Goal: Task Accomplishment & Management: Manage account settings

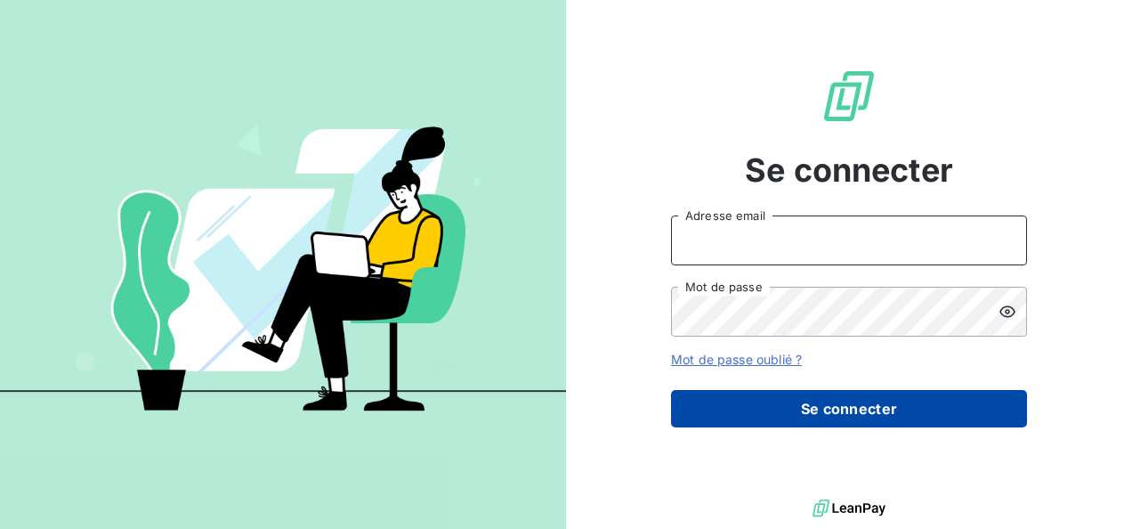
type input "[PERSON_NAME][EMAIL_ADDRESS][PERSON_NAME][DOMAIN_NAME]"
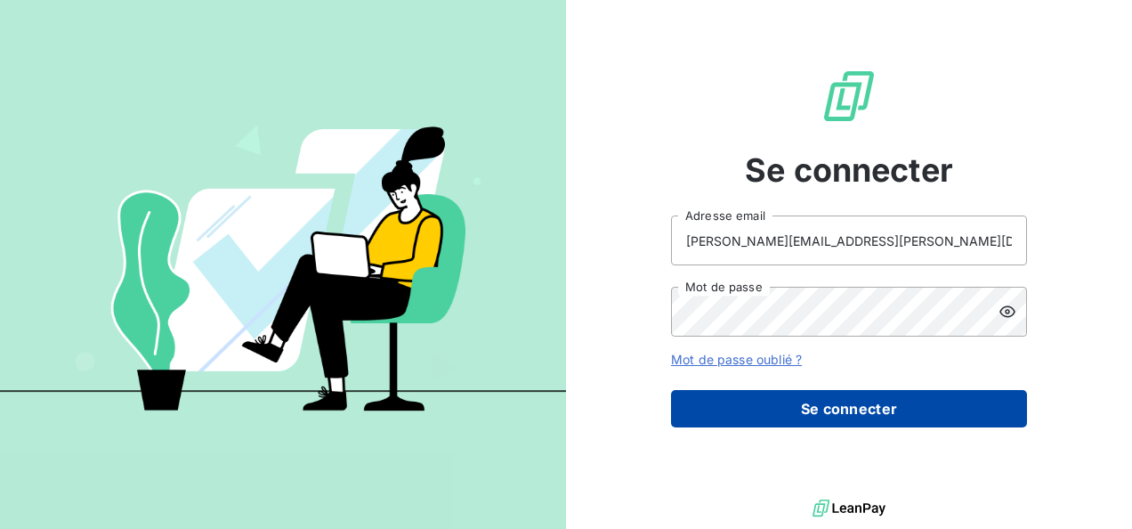
click at [772, 413] on button "Se connecter" at bounding box center [849, 408] width 356 height 37
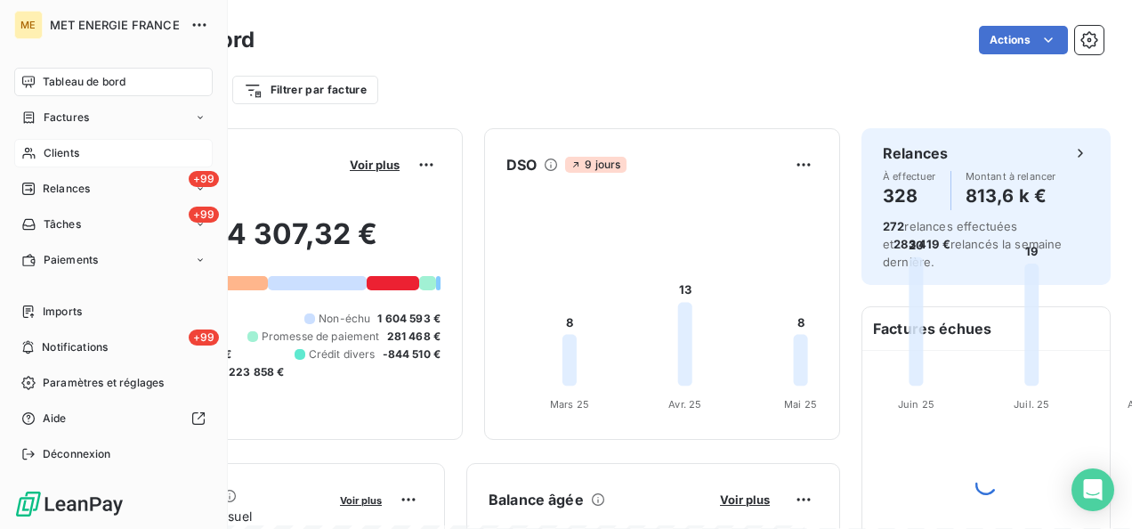
click at [40, 151] on div "Clients" at bounding box center [113, 153] width 198 height 28
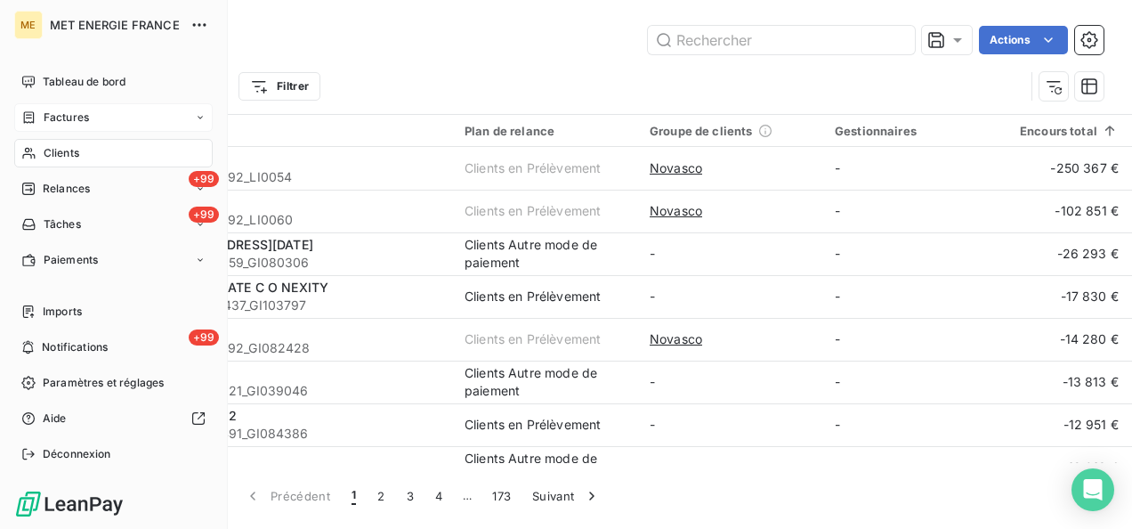
click at [57, 112] on span "Factures" at bounding box center [66, 117] width 45 height 16
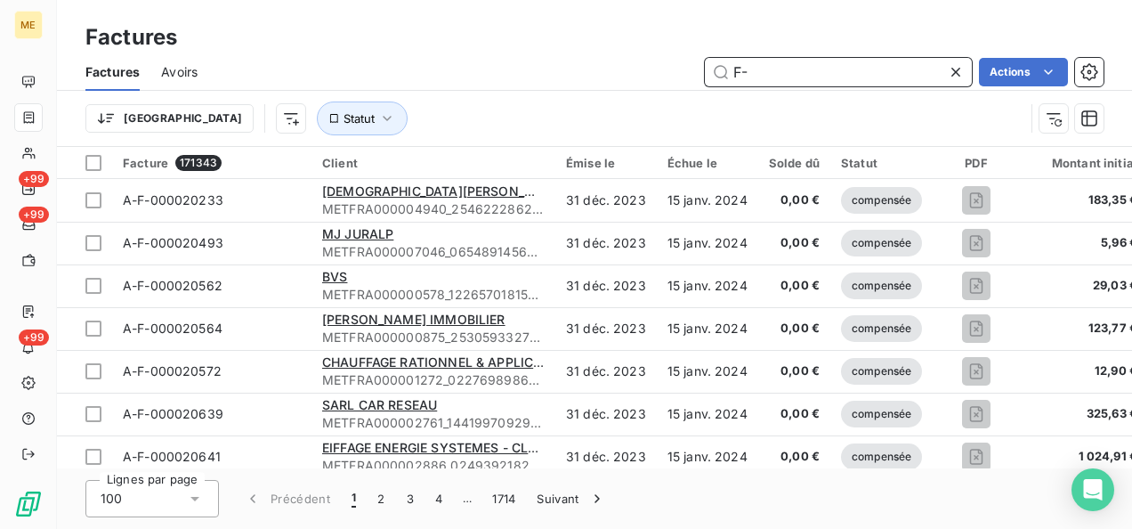
drag, startPoint x: 774, startPoint y: 69, endPoint x: 728, endPoint y: 72, distance: 46.4
click at [728, 72] on input "F-" at bounding box center [838, 72] width 267 height 28
paste input "240123991"
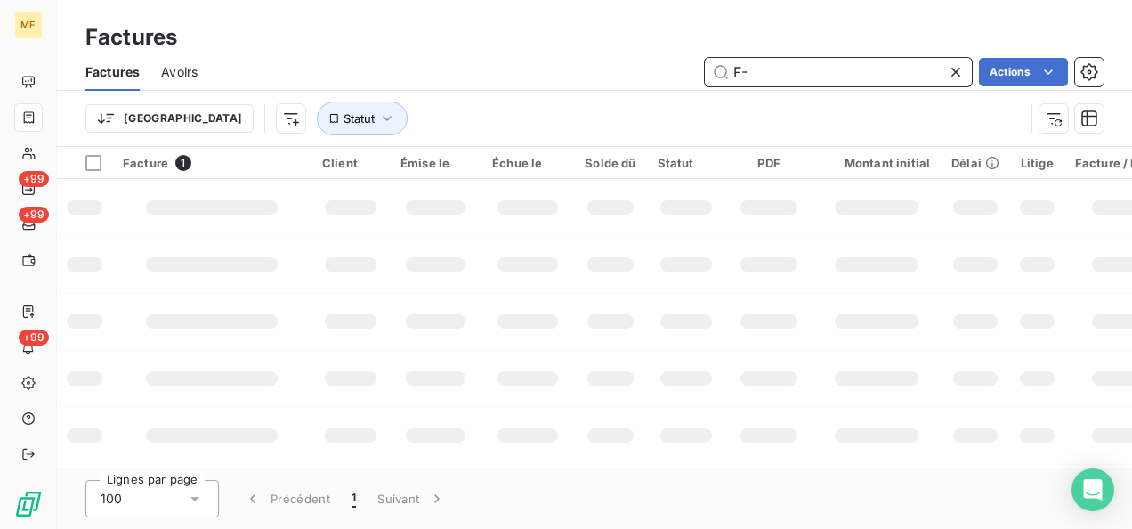
type input "F"
drag, startPoint x: 870, startPoint y: 74, endPoint x: 646, endPoint y: 71, distance: 224.2
click at [646, 71] on div "midi papier peints Actions" at bounding box center [661, 72] width 884 height 28
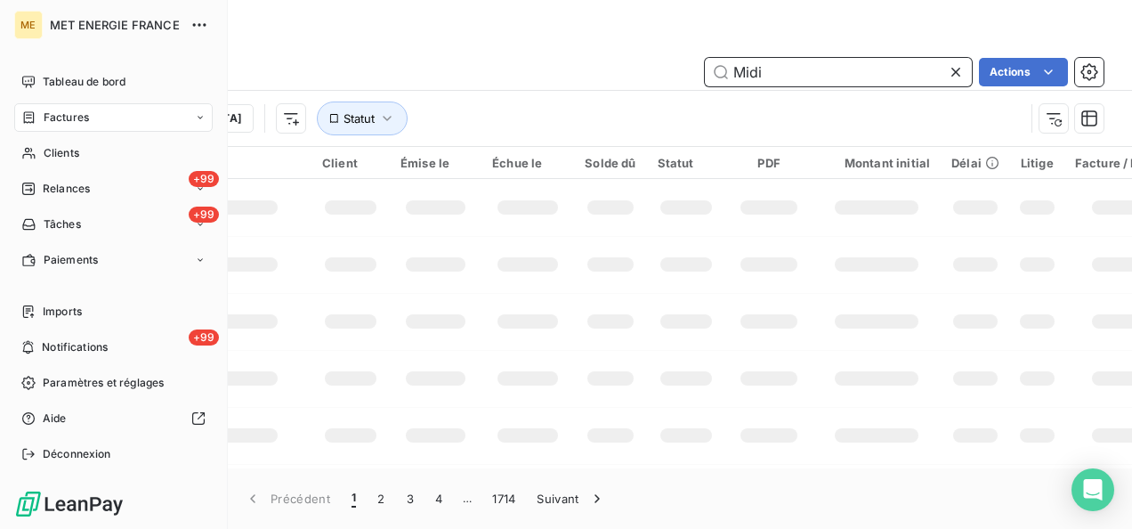
type input "Midi"
click at [57, 116] on span "Factures" at bounding box center [66, 117] width 45 height 16
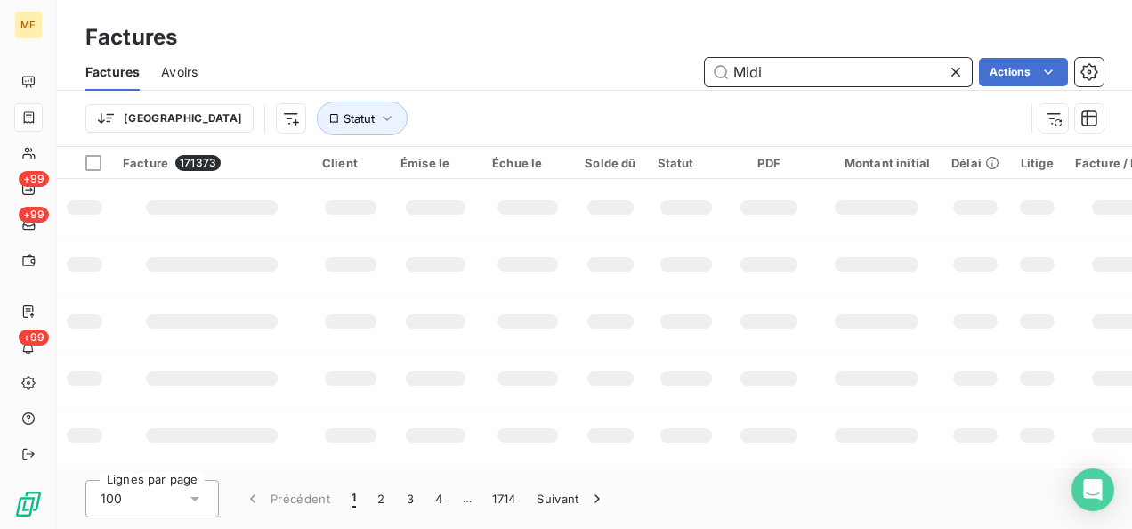
click at [771, 66] on input "Midi" at bounding box center [838, 72] width 267 height 28
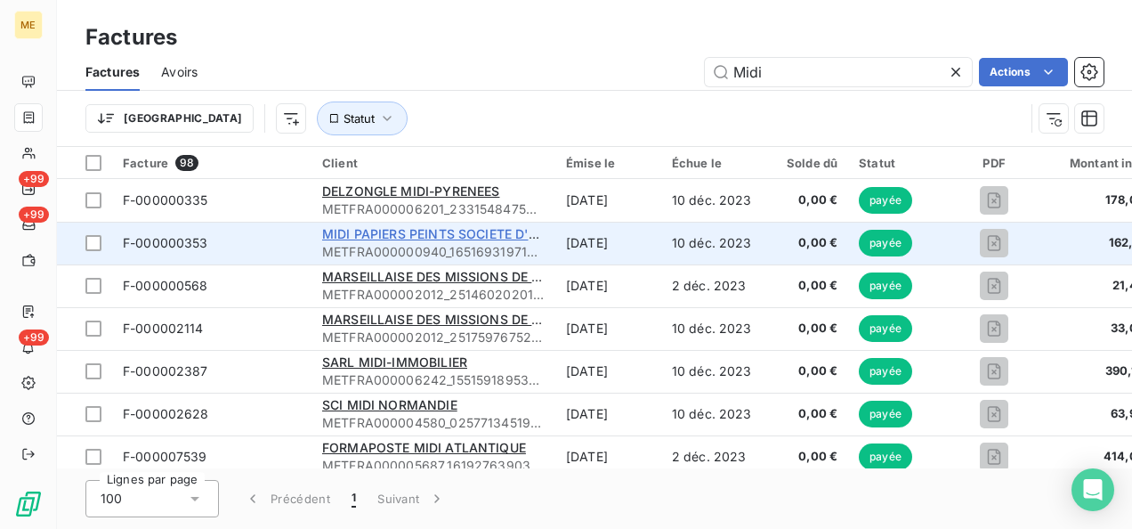
click at [400, 236] on span "MIDI PAPIERS PEINTS SOCIETE D'EXPLOITATION" at bounding box center [471, 233] width 298 height 15
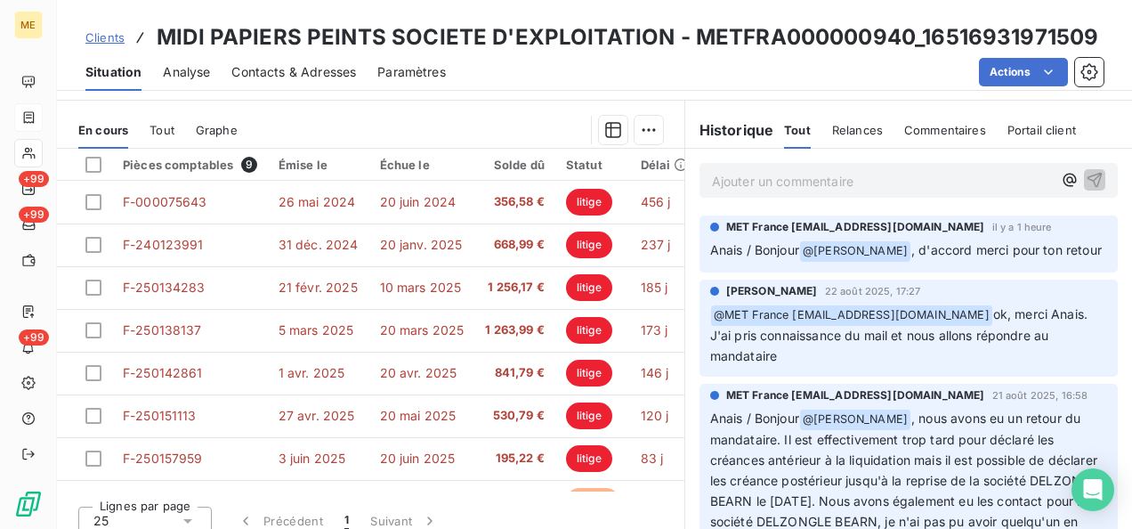
click at [738, 189] on p "Ajouter un commentaire ﻿" at bounding box center [882, 181] width 340 height 22
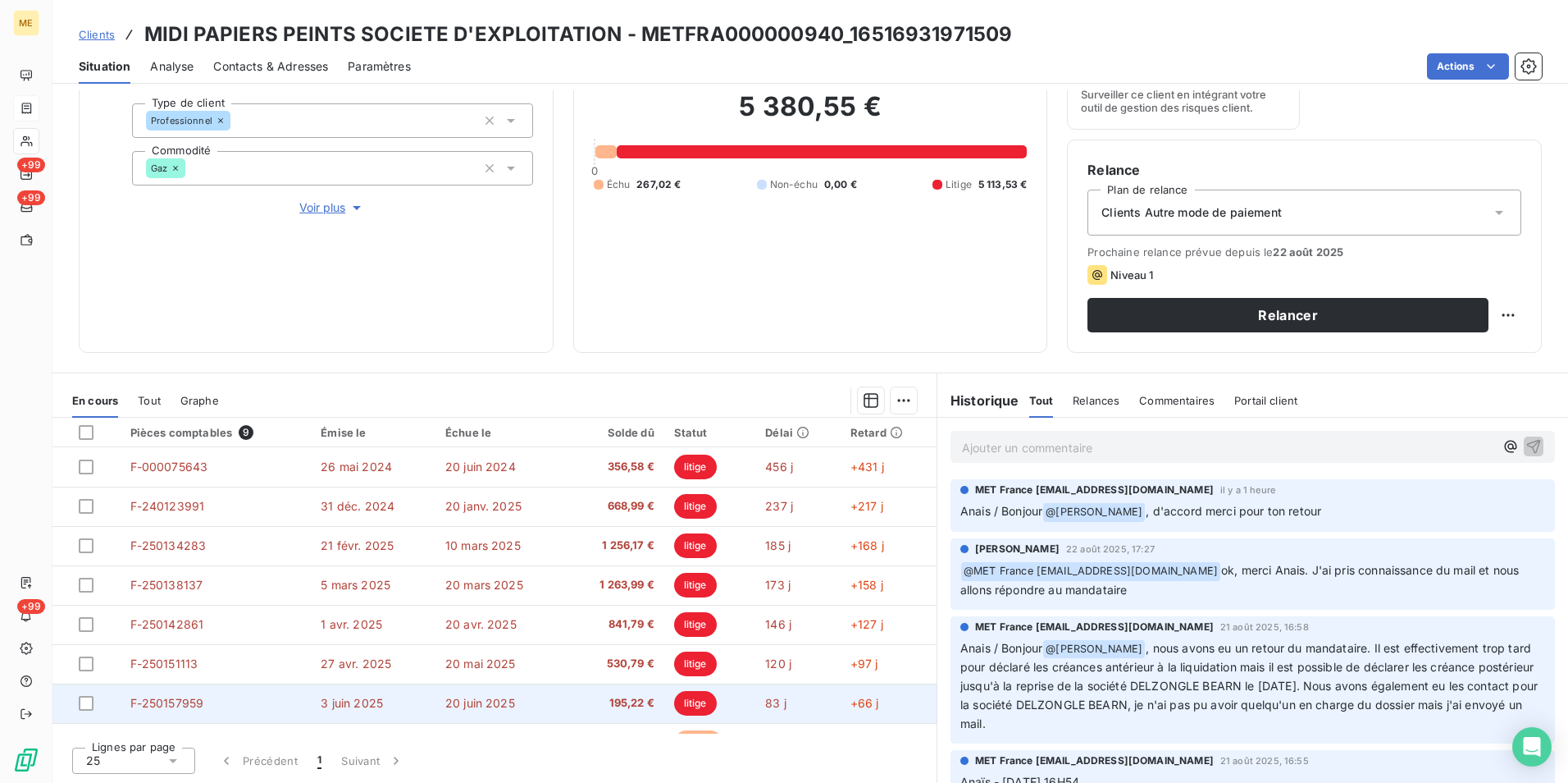
scroll to position [108, 0]
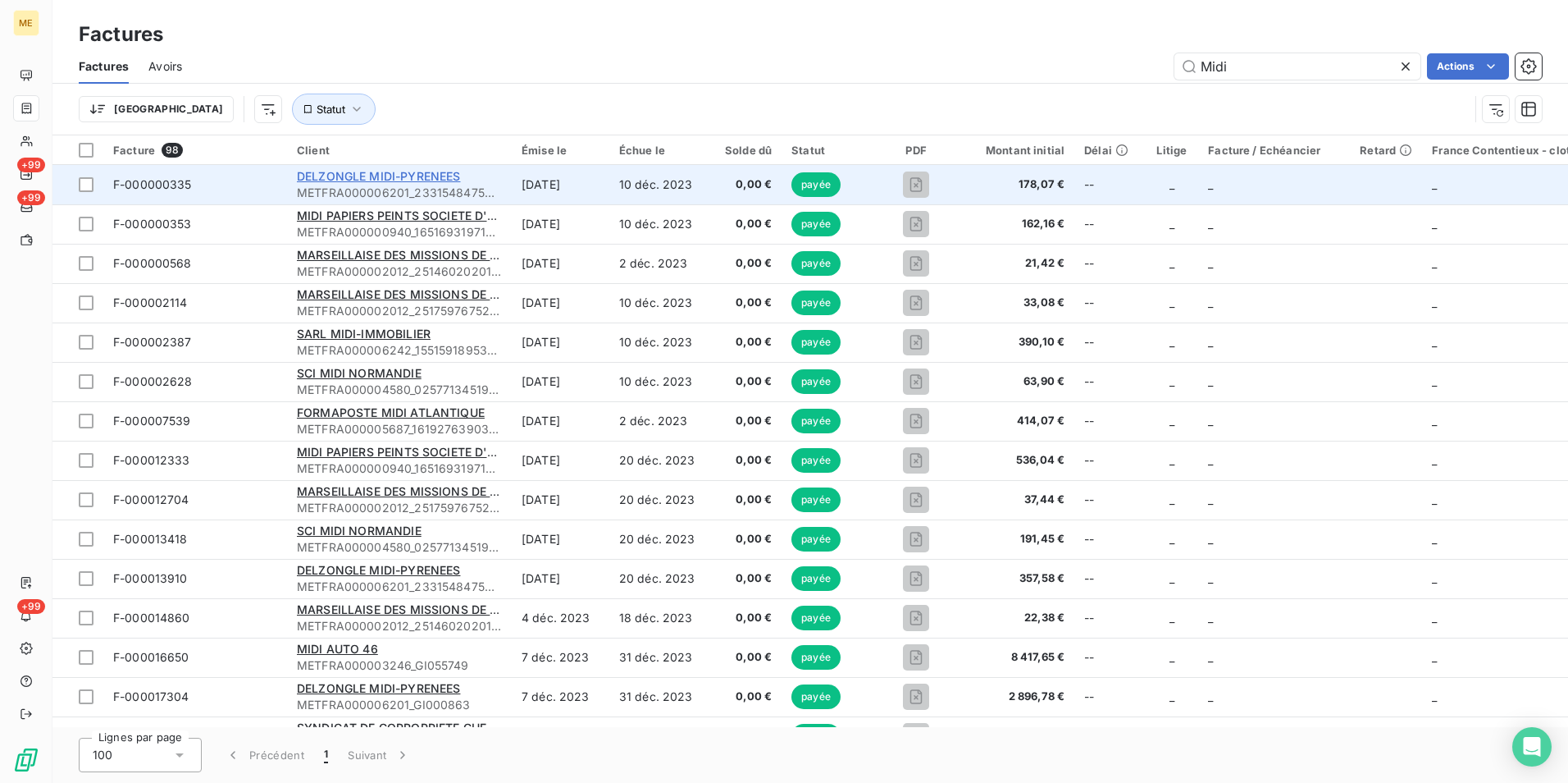
click at [401, 181] on span "DELZONGLE MIDI-PYRENEES" at bounding box center [378, 175] width 163 height 14
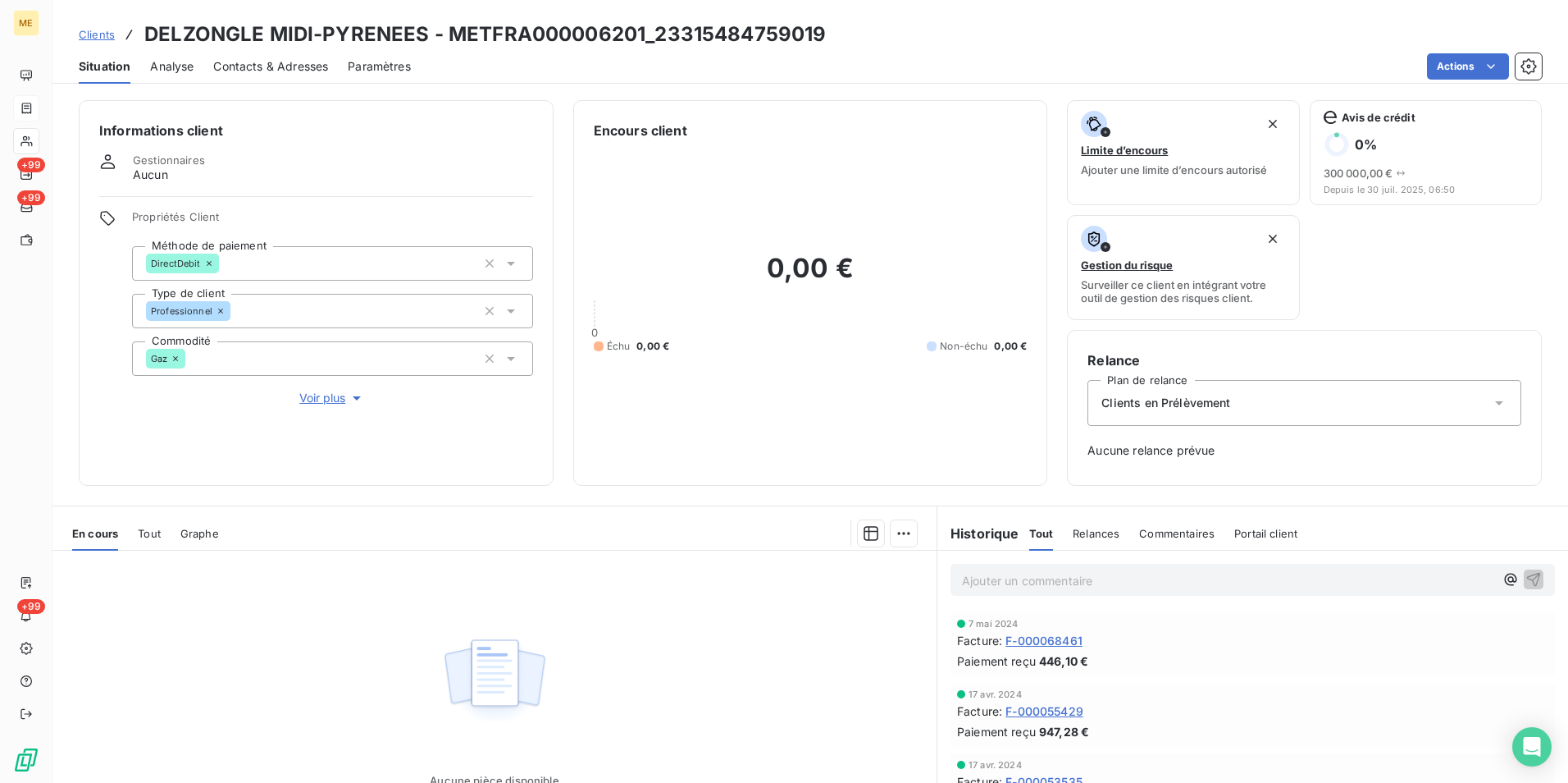
click at [264, 67] on span "Contacts & Adresses" at bounding box center [270, 66] width 115 height 17
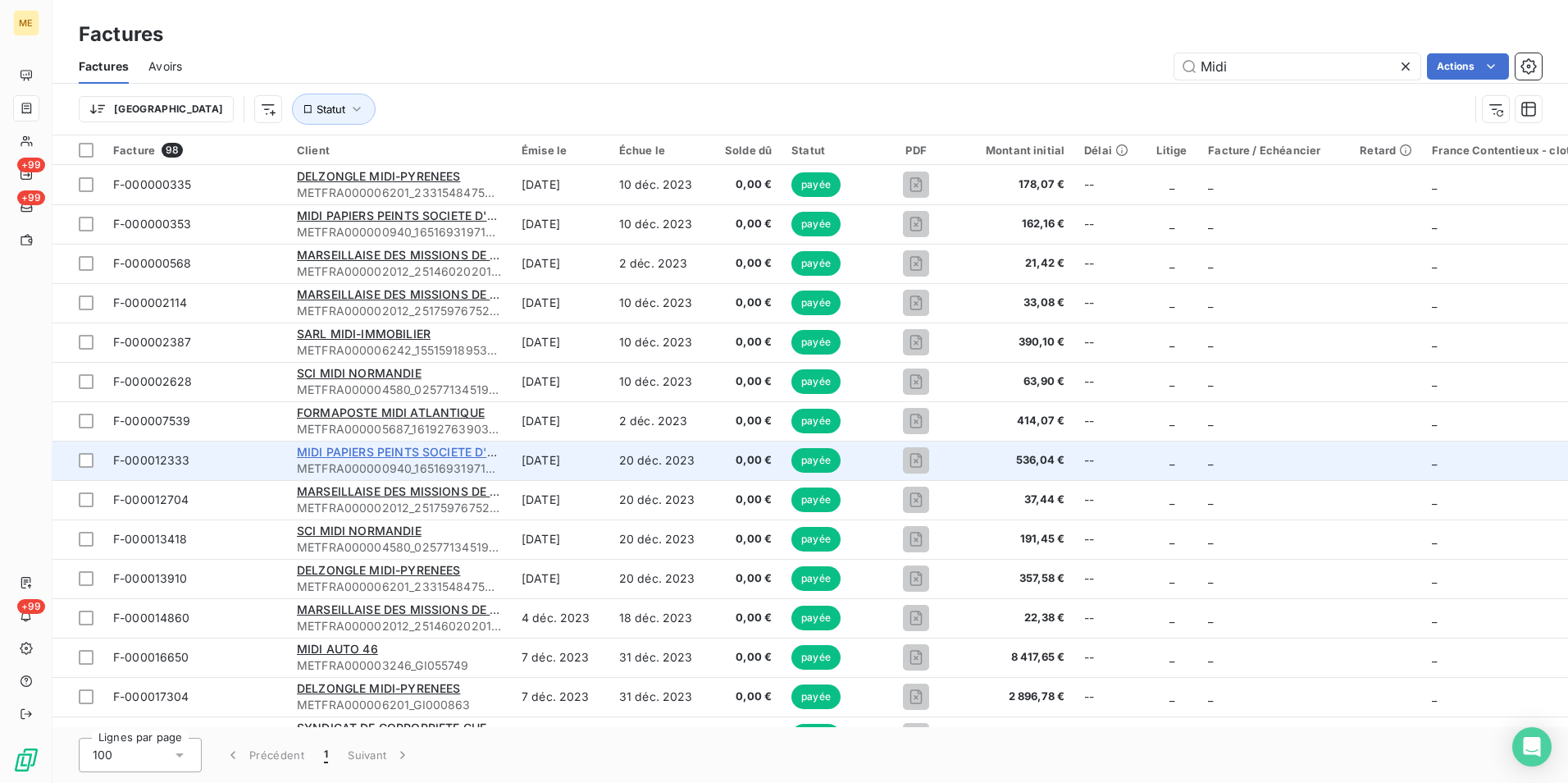
click at [353, 457] on span "MIDI PAPIERS PEINTS SOCIETE D'EXPLOITATION" at bounding box center [434, 451] width 275 height 14
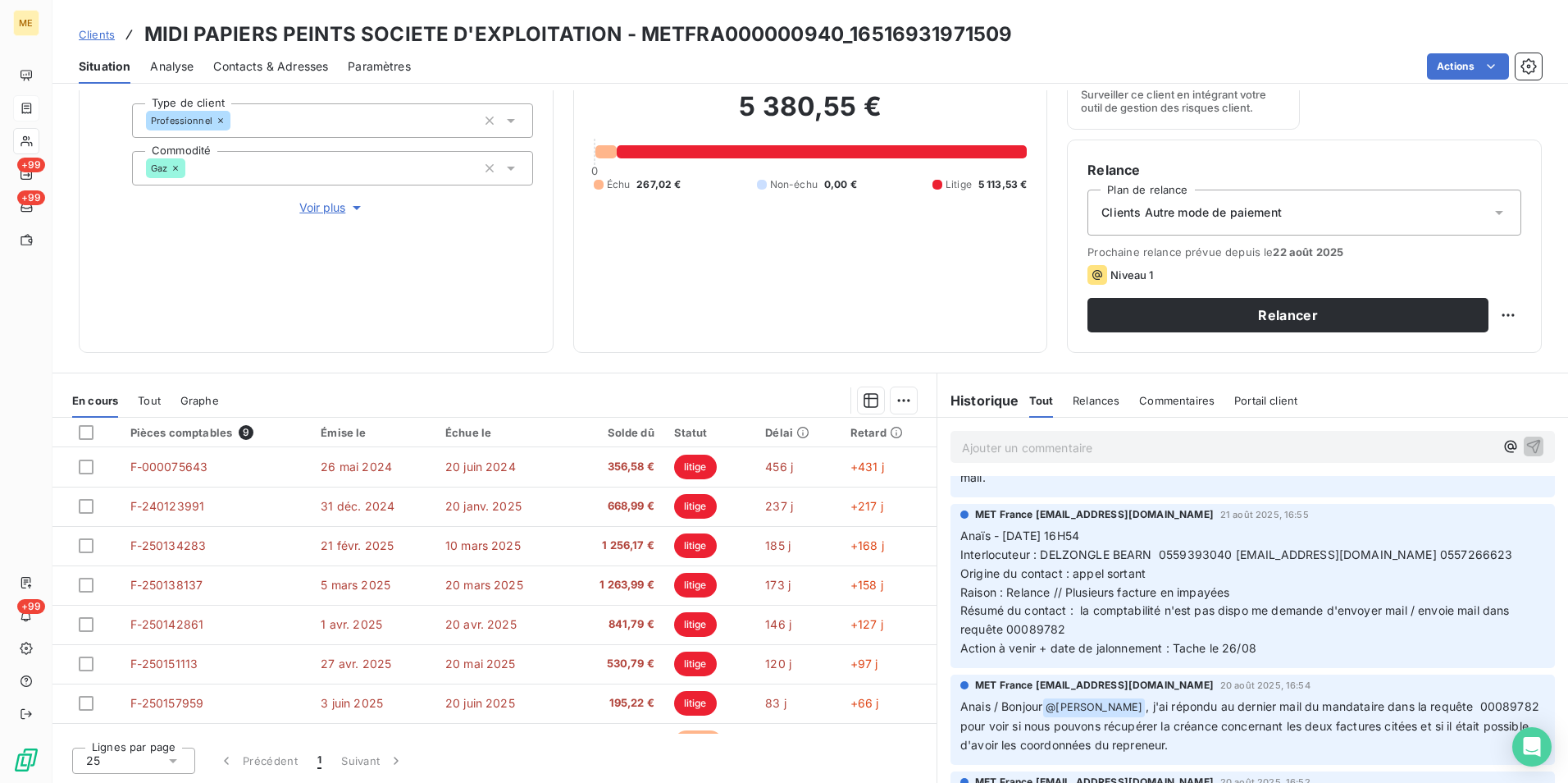
scroll to position [164, 0]
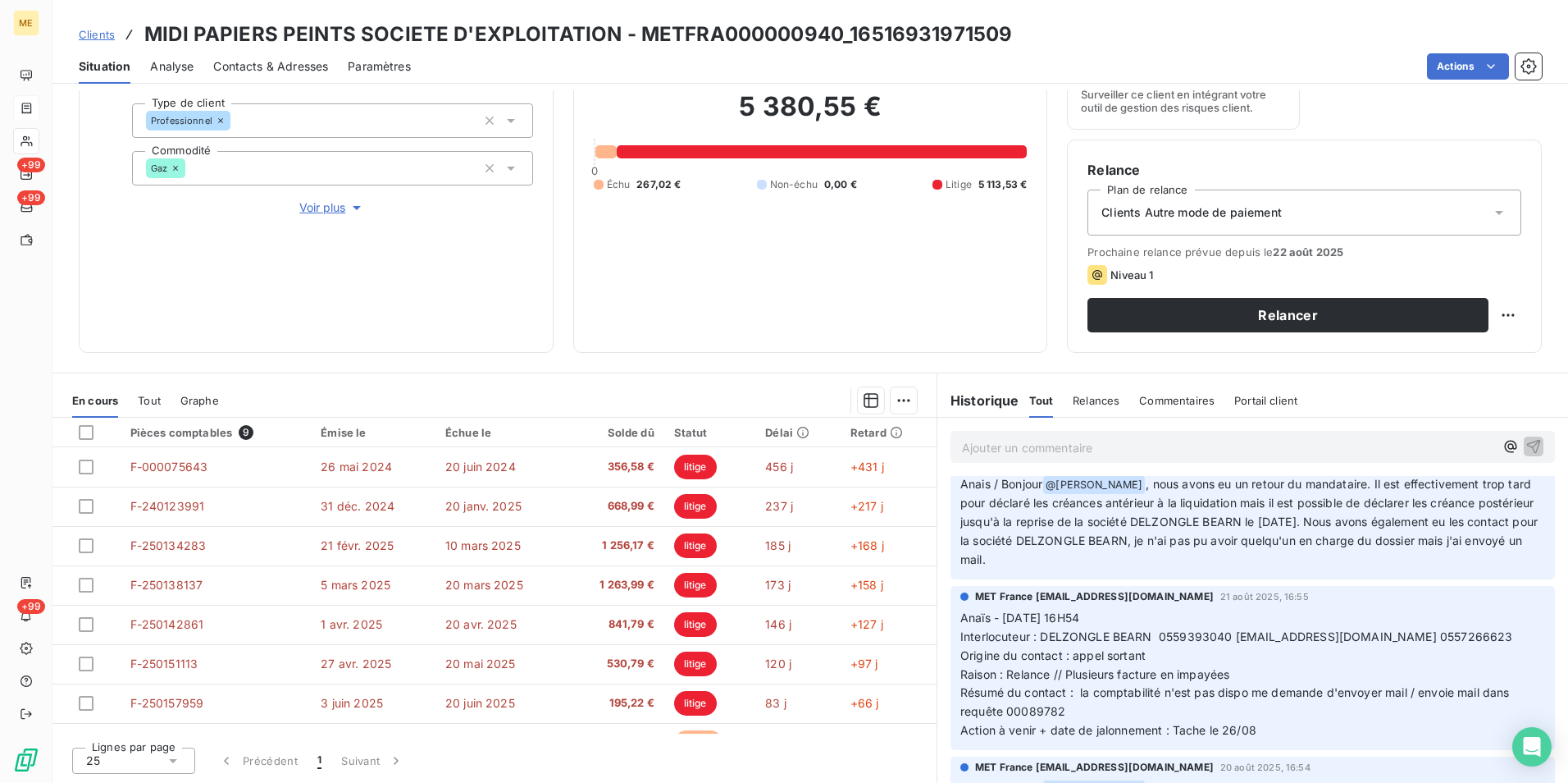
click at [243, 68] on span "Contacts & Adresses" at bounding box center [270, 66] width 115 height 17
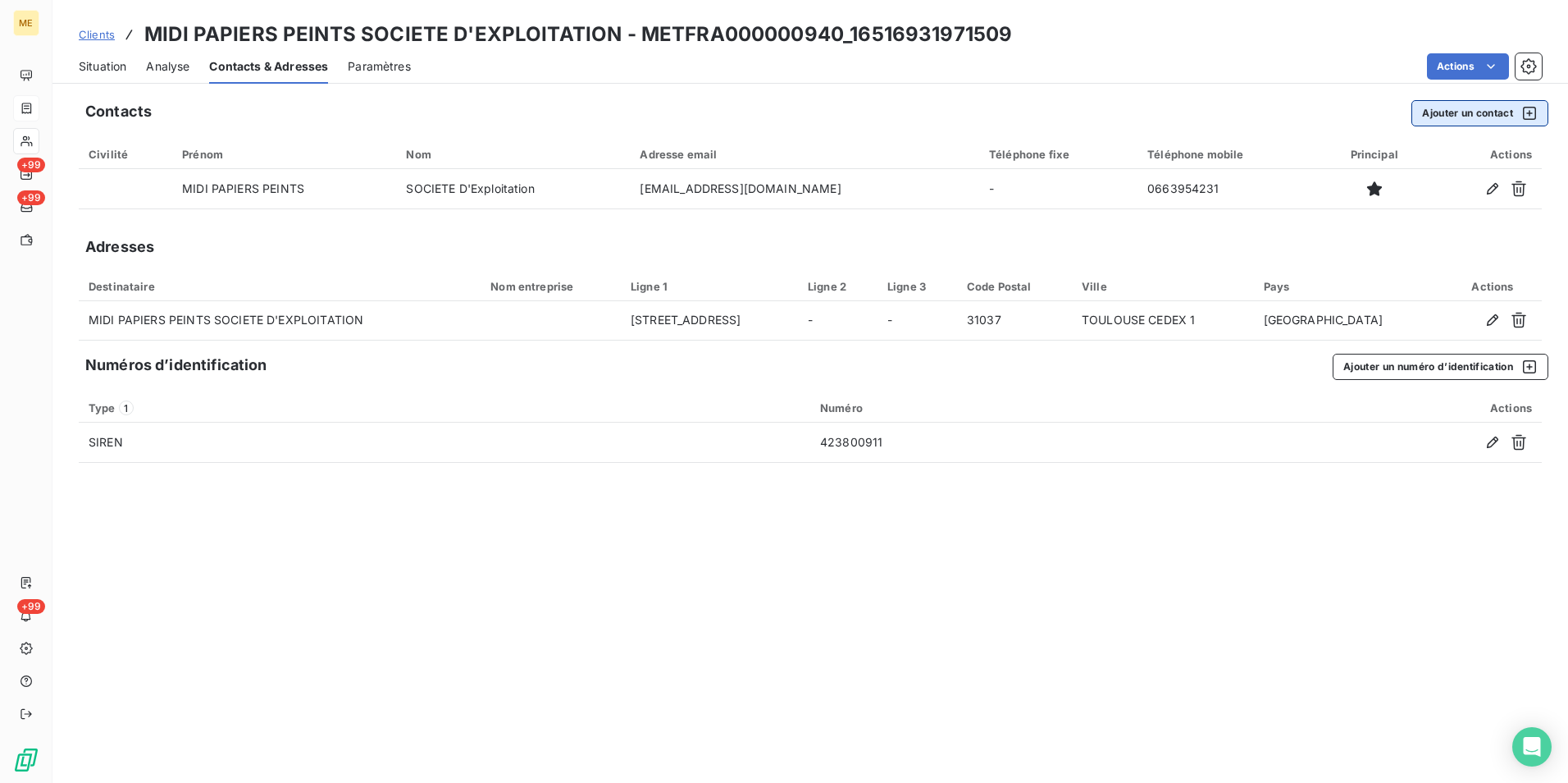
click at [1043, 115] on button "Ajouter un contact" at bounding box center [1480, 113] width 137 height 26
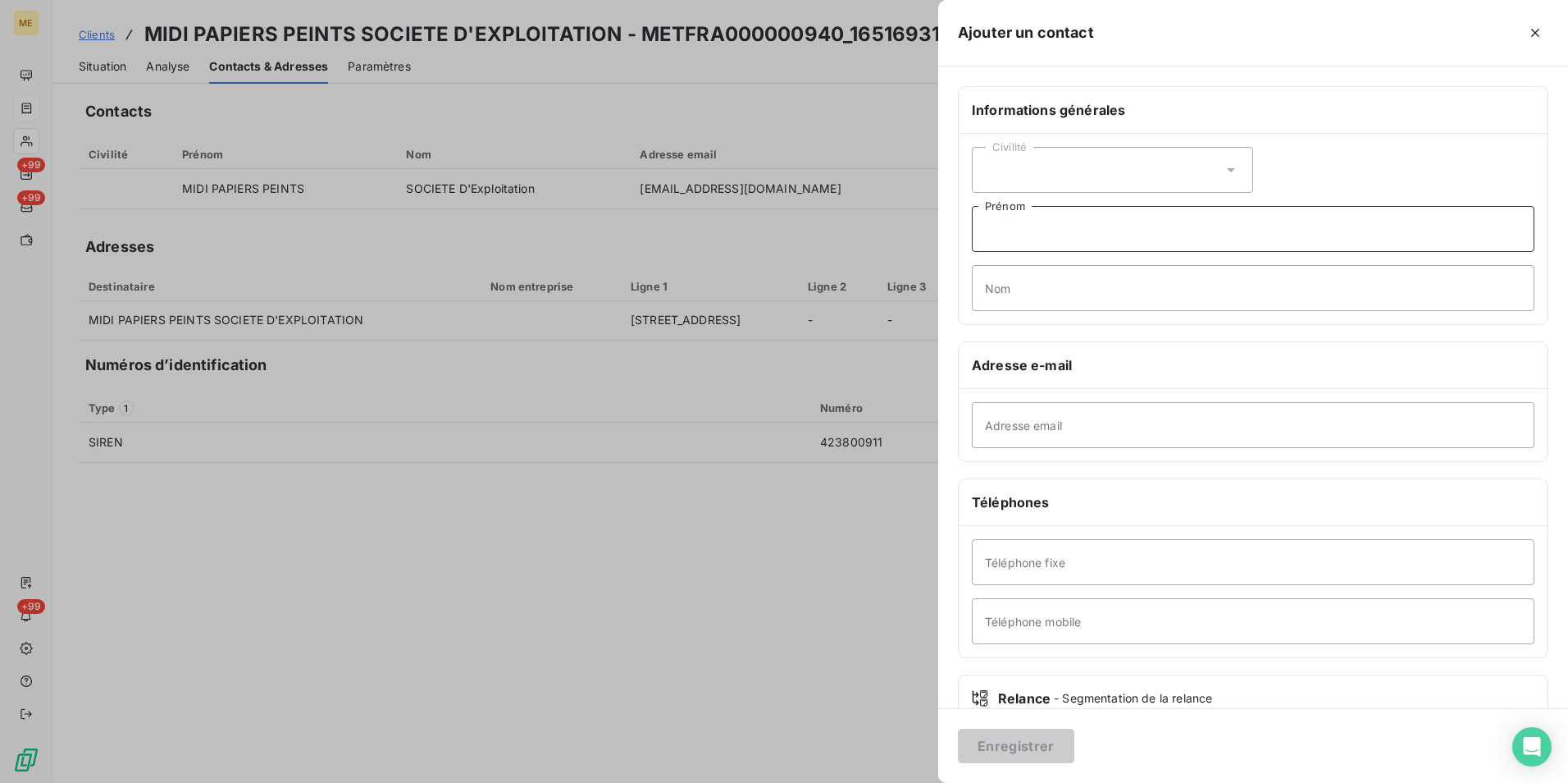
click at [1032, 231] on input "Prénom" at bounding box center [1253, 229] width 562 height 46
type input "DELZONGLE BEARN"
click at [1043, 425] on input "Adresse email" at bounding box center [1253, 425] width 562 height 46
click at [1043, 421] on input "[DOMAIN_NAME]" at bounding box center [1253, 425] width 562 height 46
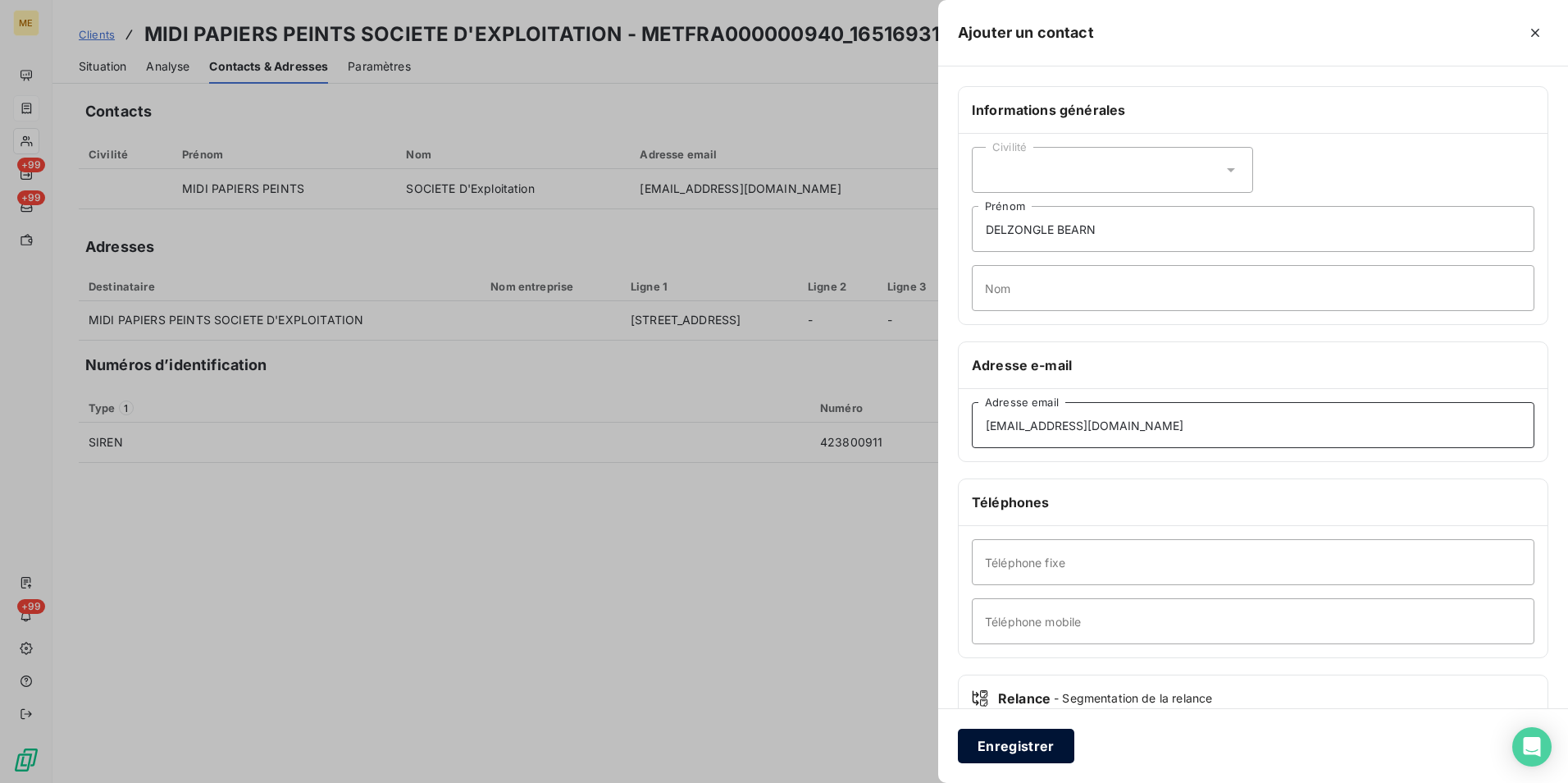
type input "[EMAIL_ADDRESS][DOMAIN_NAME]"
drag, startPoint x: 1006, startPoint y: 754, endPoint x: 306, endPoint y: 654, distance: 707.1
click at [308, 487] on div "Ajouter un contact Informations générales Civilité DELZONGLE BEARN Prénom Nom A…" at bounding box center [784, 783] width 1568 height 0
drag, startPoint x: 1123, startPoint y: 226, endPoint x: 944, endPoint y: 226, distance: 179.0
click at [925, 487] on div "Ajouter un contact Informations générales Civilité DELZONGLE BEARN Prénom Nom A…" at bounding box center [784, 783] width 1568 height 0
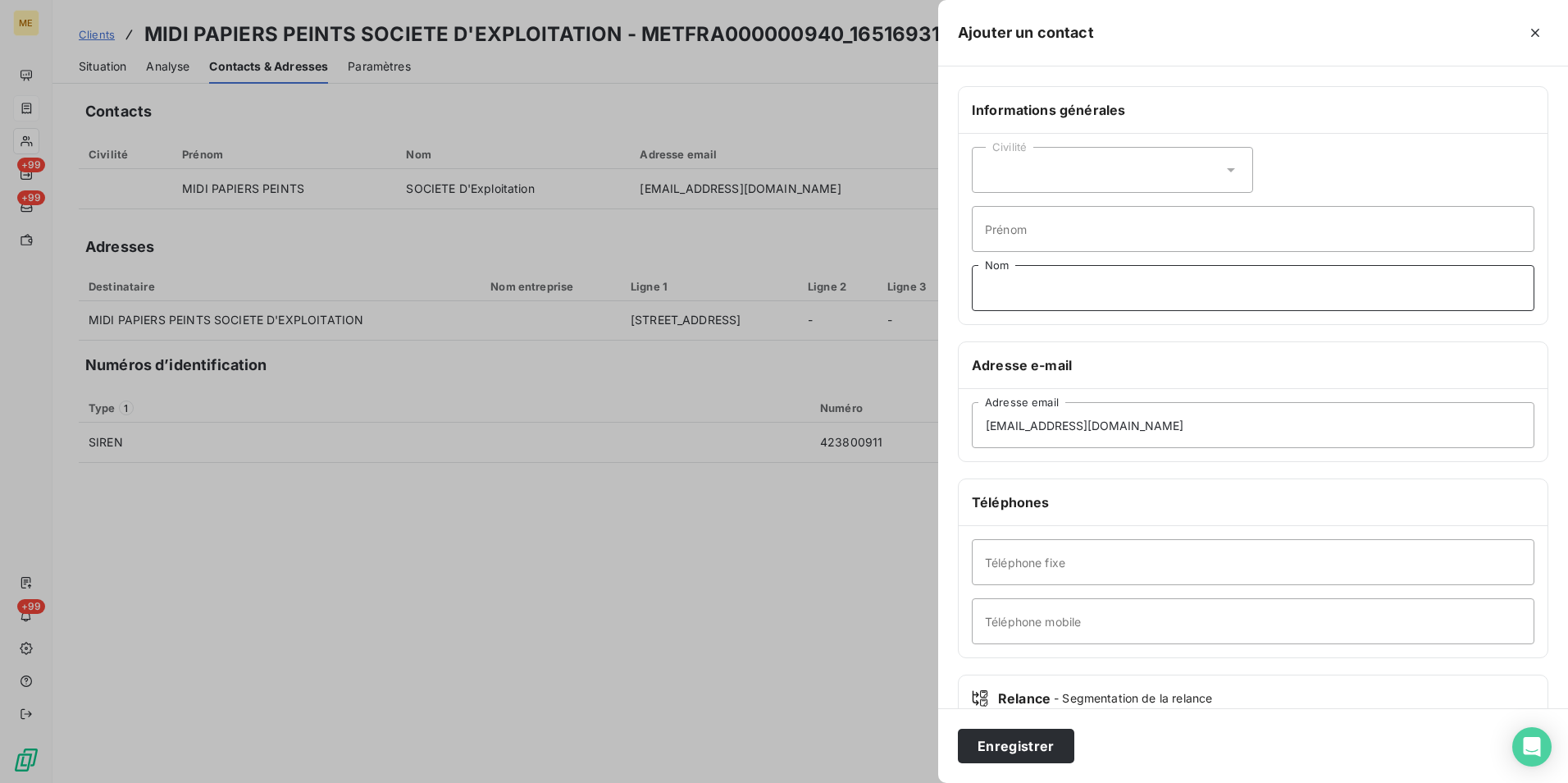
click at [1005, 285] on input "Nom" at bounding box center [1253, 288] width 562 height 46
paste input "DELZONGLE BEARN"
type input "DELZONGLE BEARN"
click at [1008, 233] on input "Prénom" at bounding box center [1253, 229] width 562 height 46
type input "Repreneur"
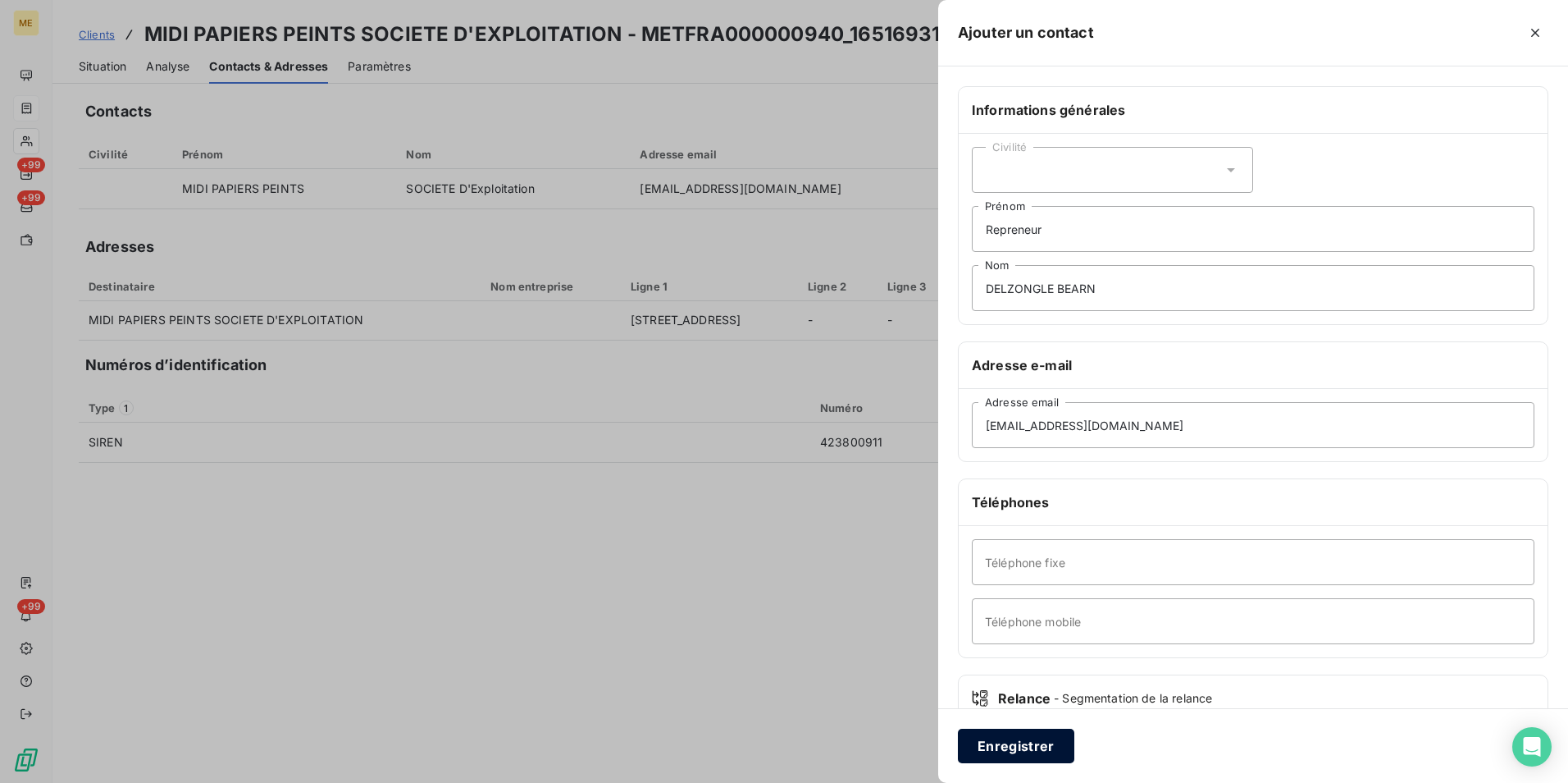
click at [1001, 487] on button "Enregistrer" at bounding box center [1016, 745] width 116 height 34
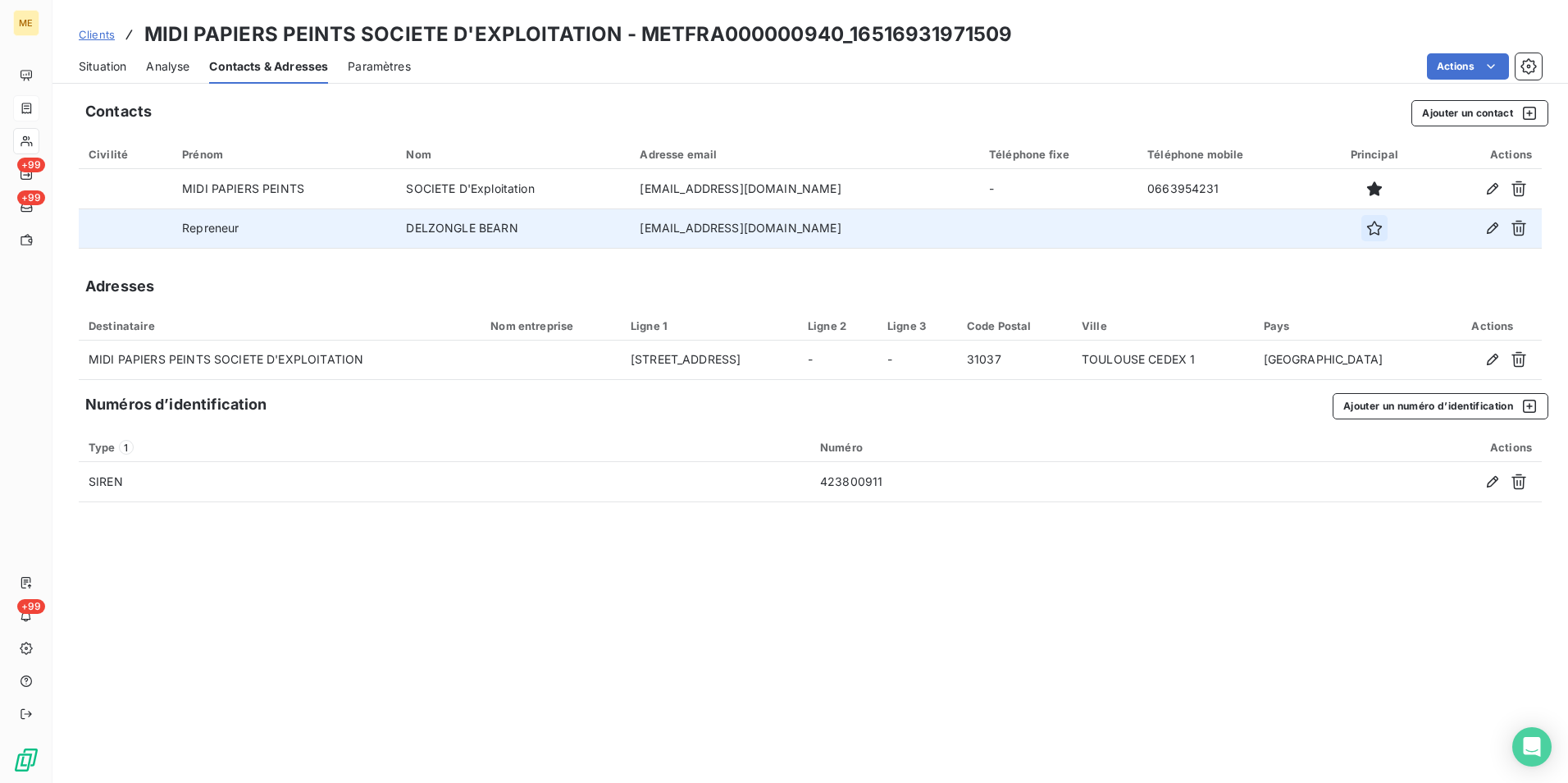
click at [1043, 227] on icon "button" at bounding box center [1374, 228] width 17 height 17
click at [89, 68] on span "Situation" at bounding box center [102, 66] width 48 height 17
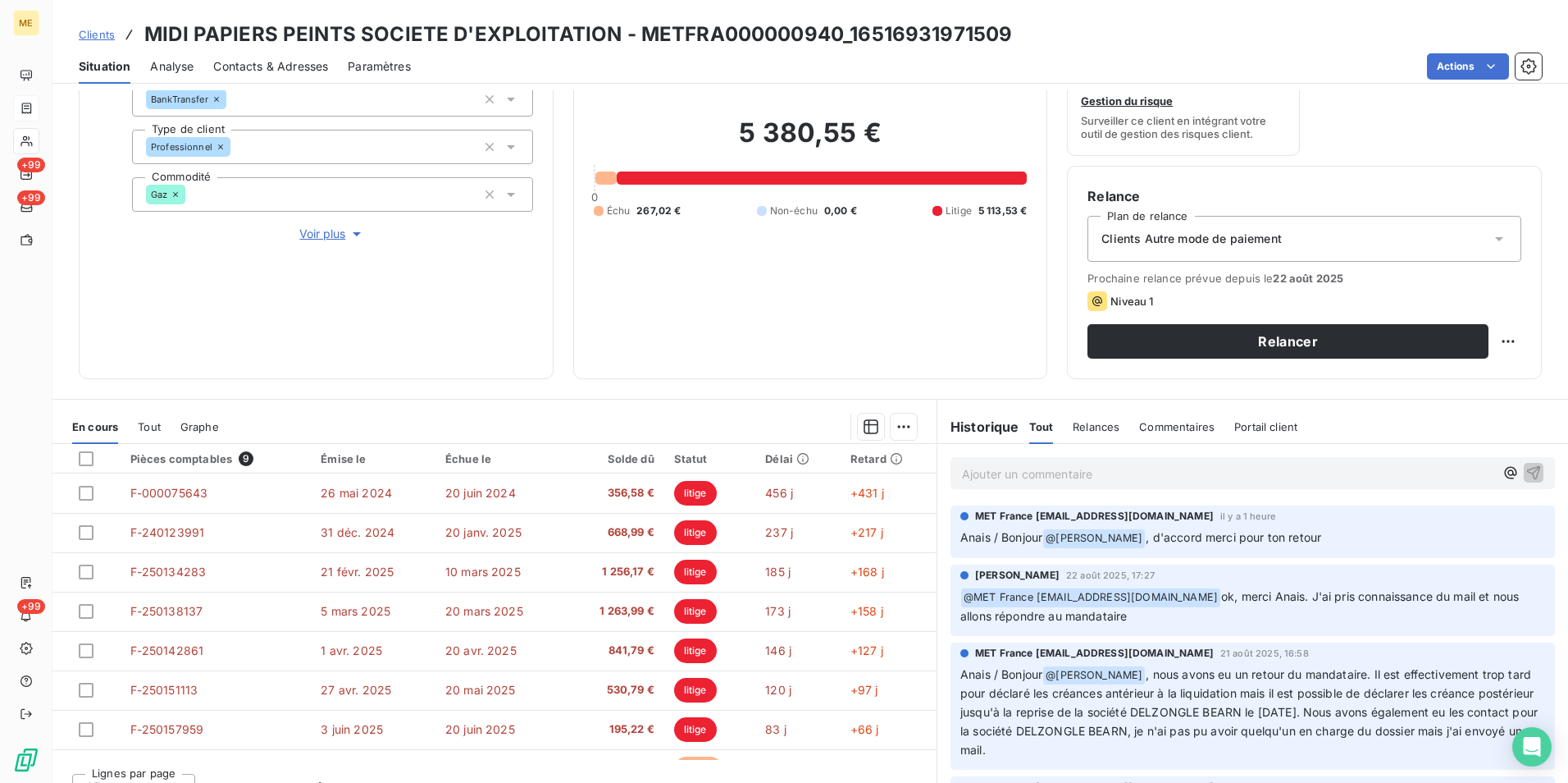
scroll to position [190, 0]
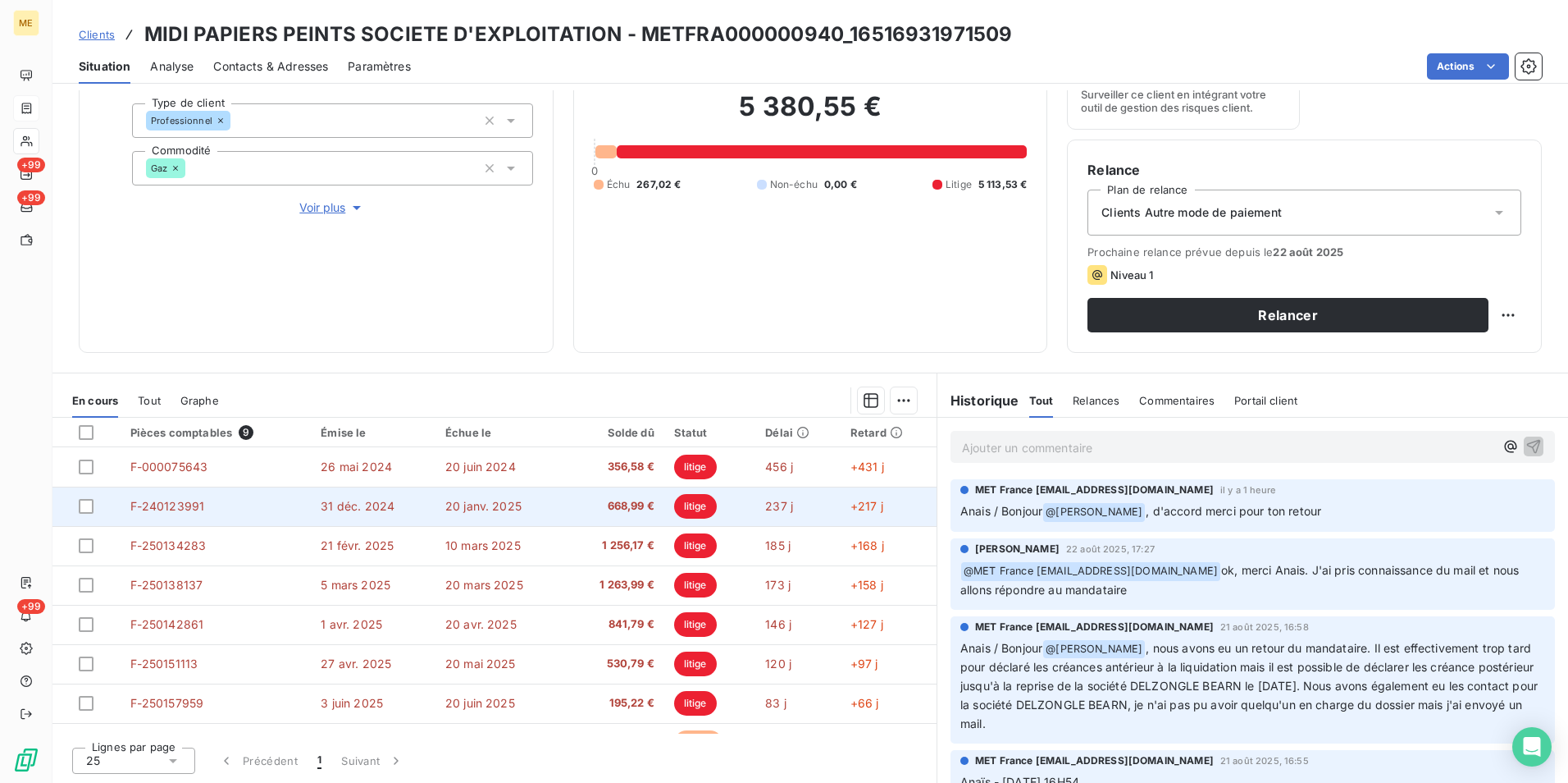
click at [459, 487] on span "20 janv. 2025" at bounding box center [483, 505] width 77 height 14
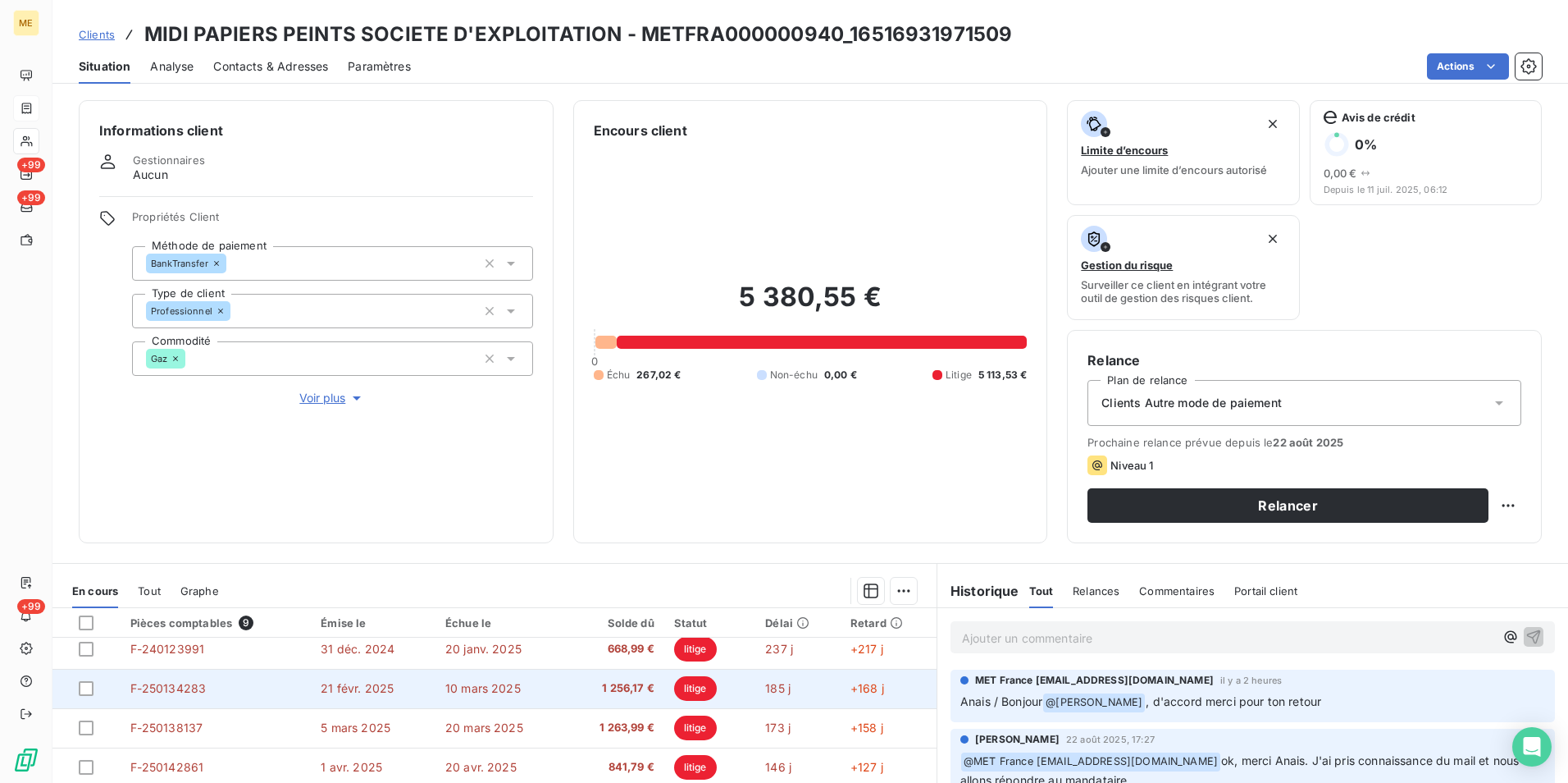
scroll to position [69, 0]
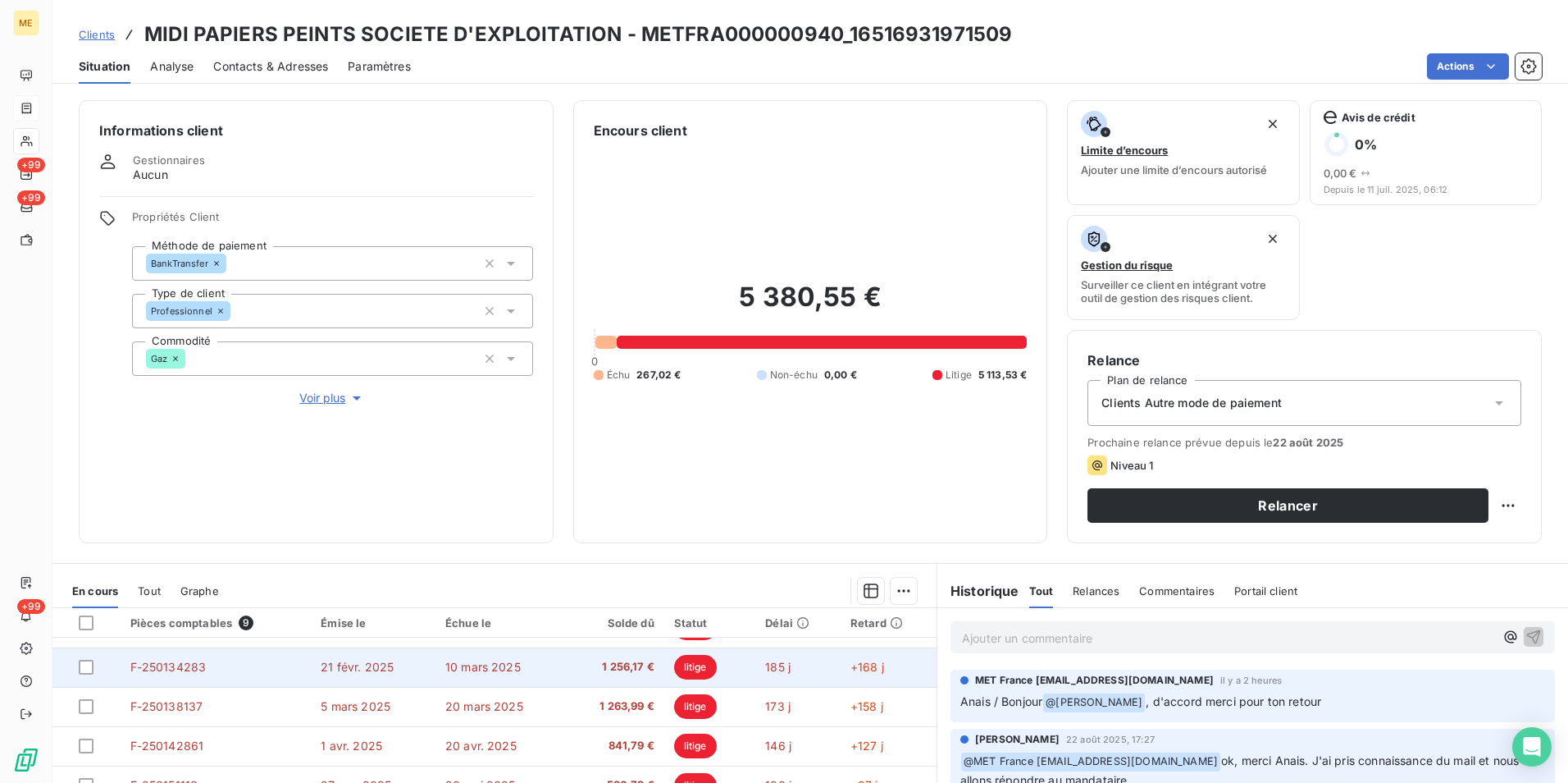
click at [522, 487] on td "10 mars 2025" at bounding box center [500, 667] width 130 height 40
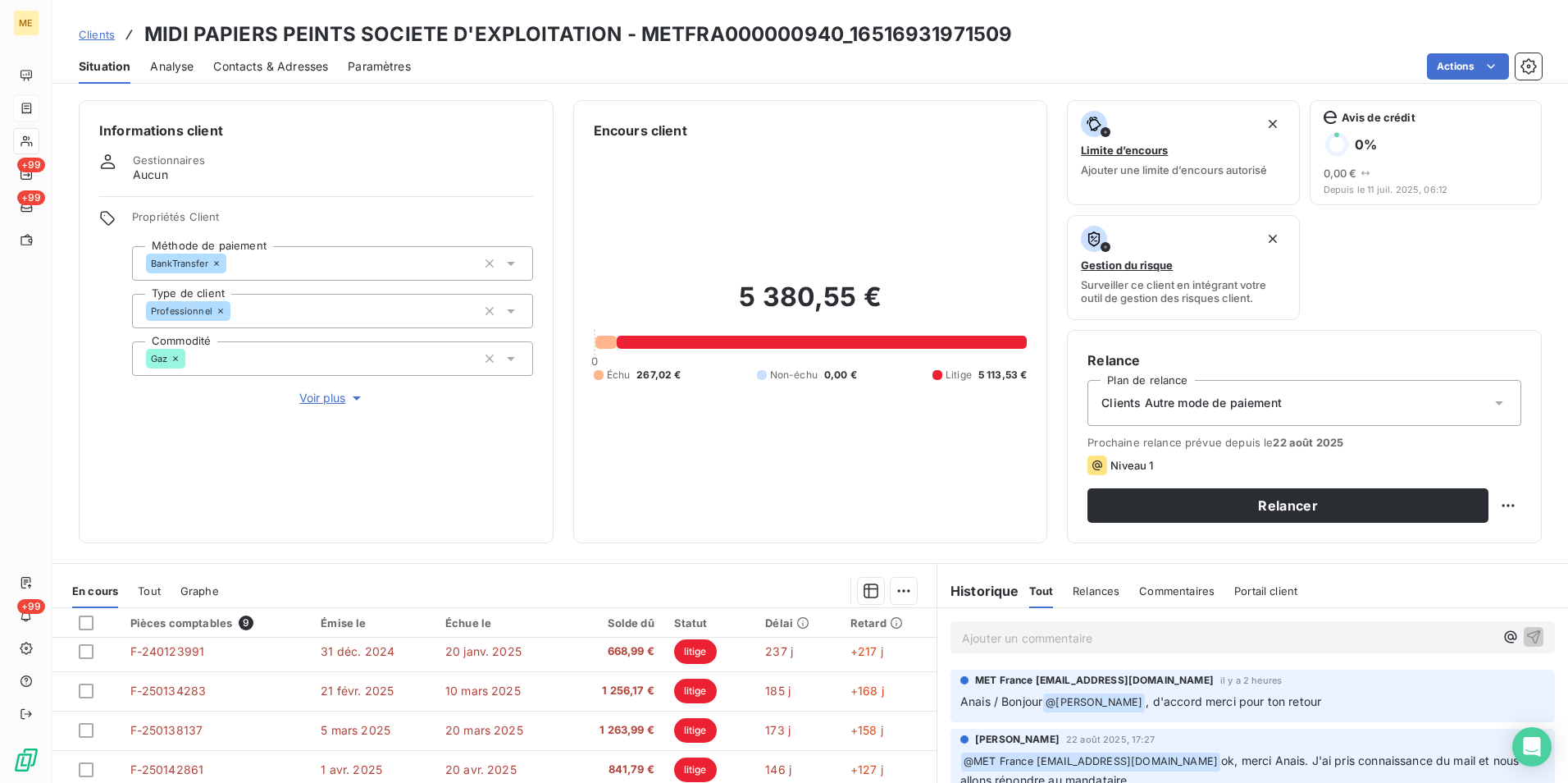
scroll to position [69, 0]
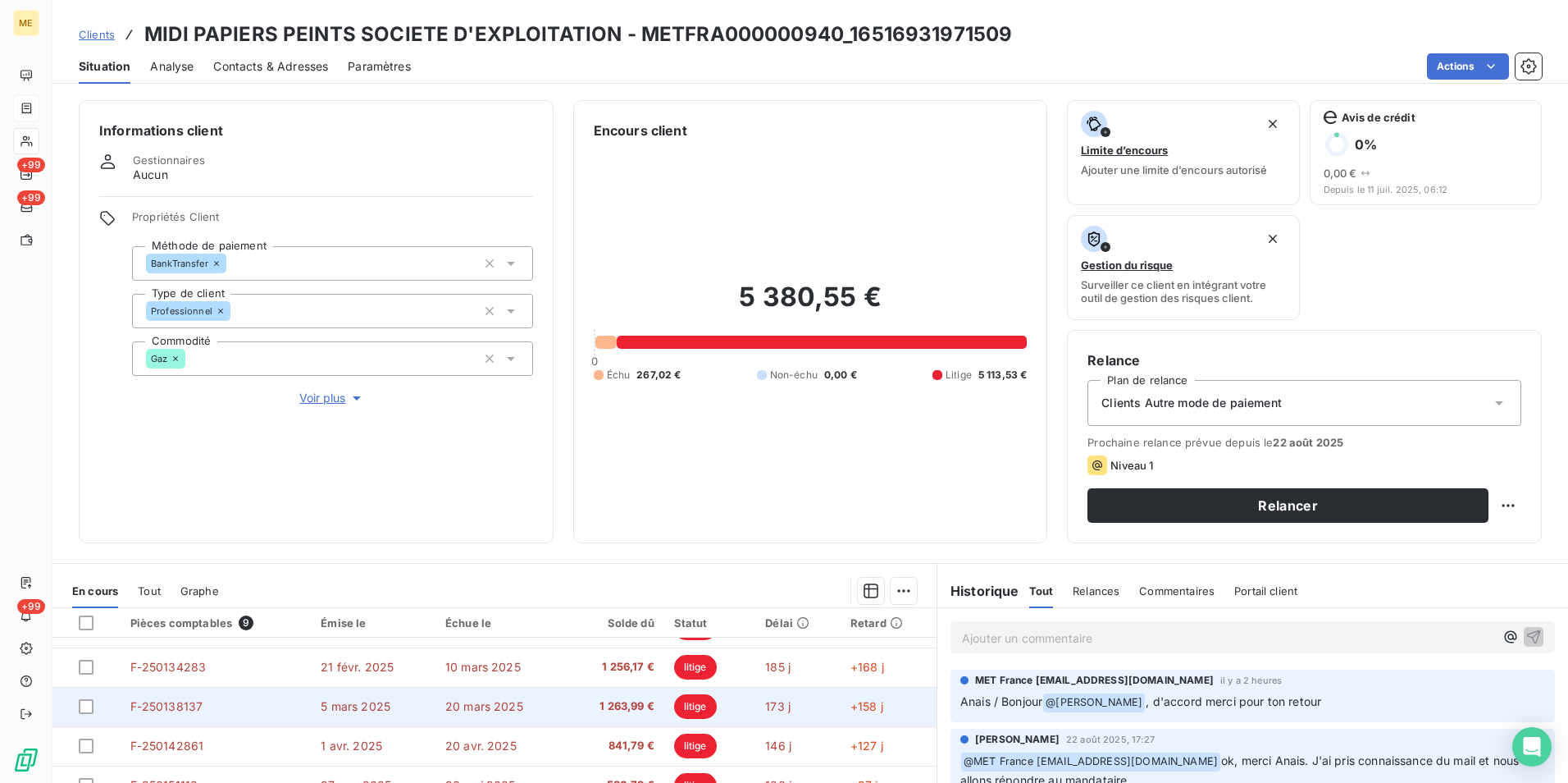
click at [160, 487] on span "F-250138137" at bounding box center [166, 706] width 73 height 14
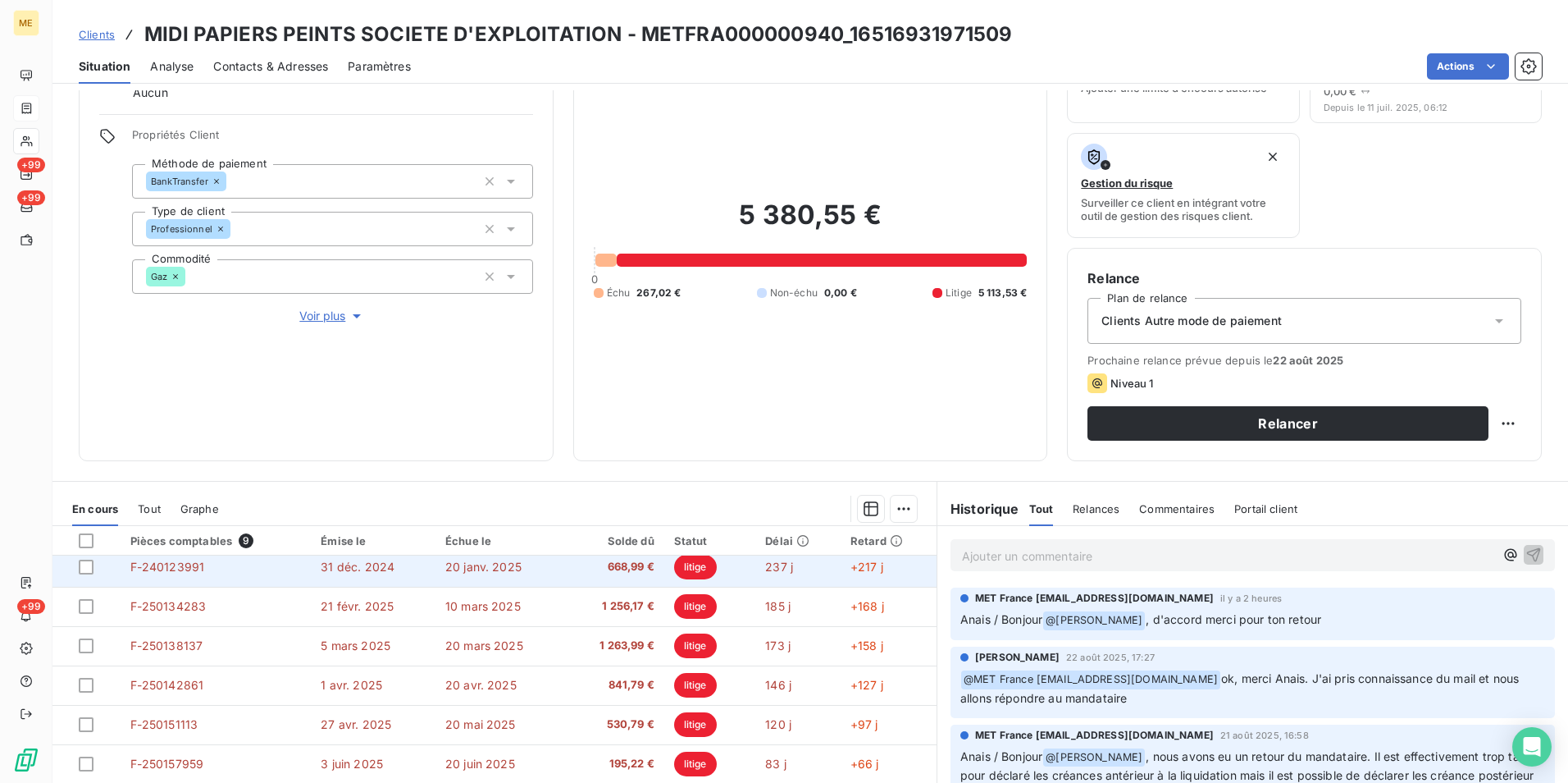
scroll to position [69, 0]
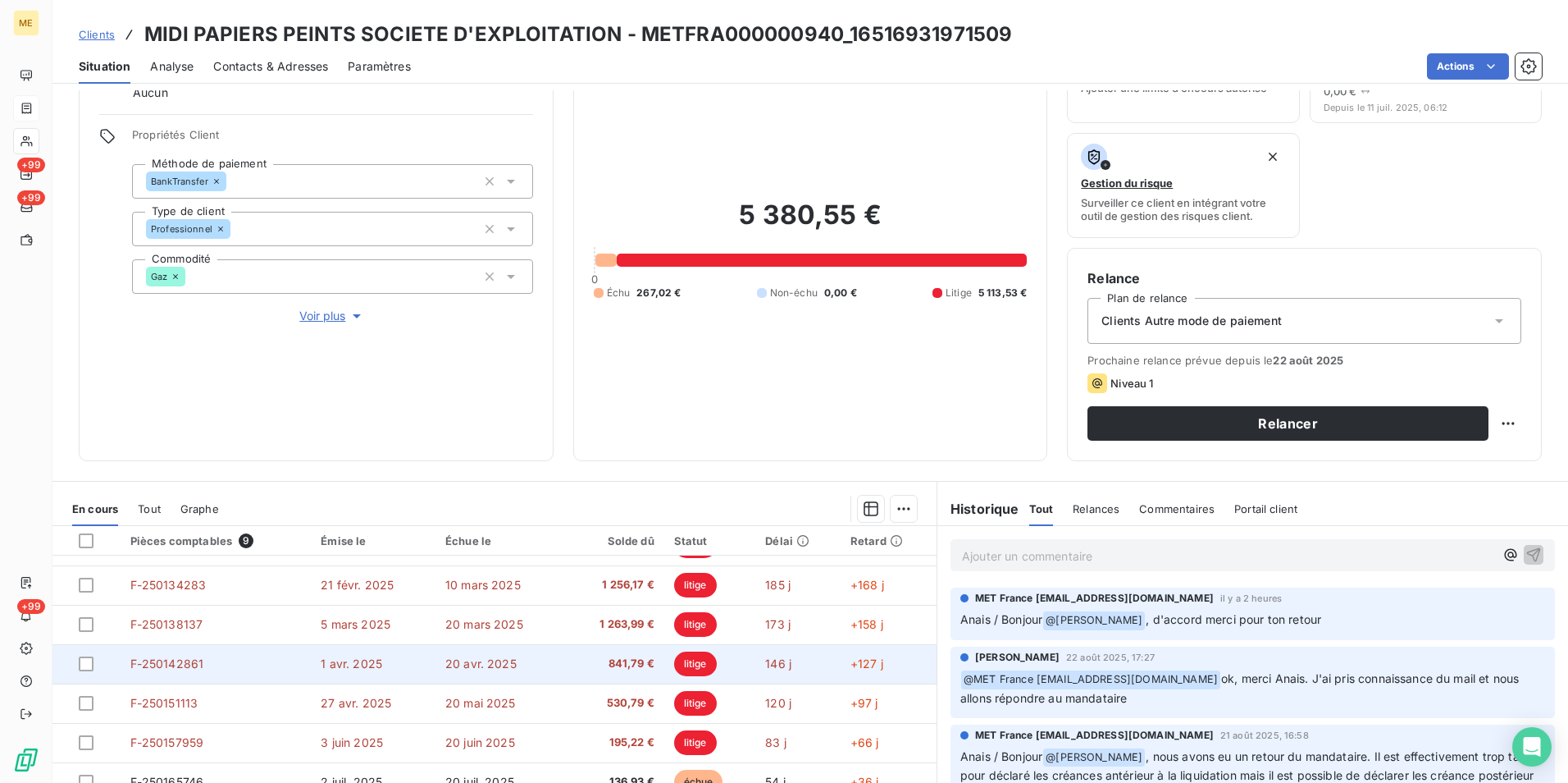
click at [284, 487] on td "F-250142861" at bounding box center [216, 663] width 191 height 40
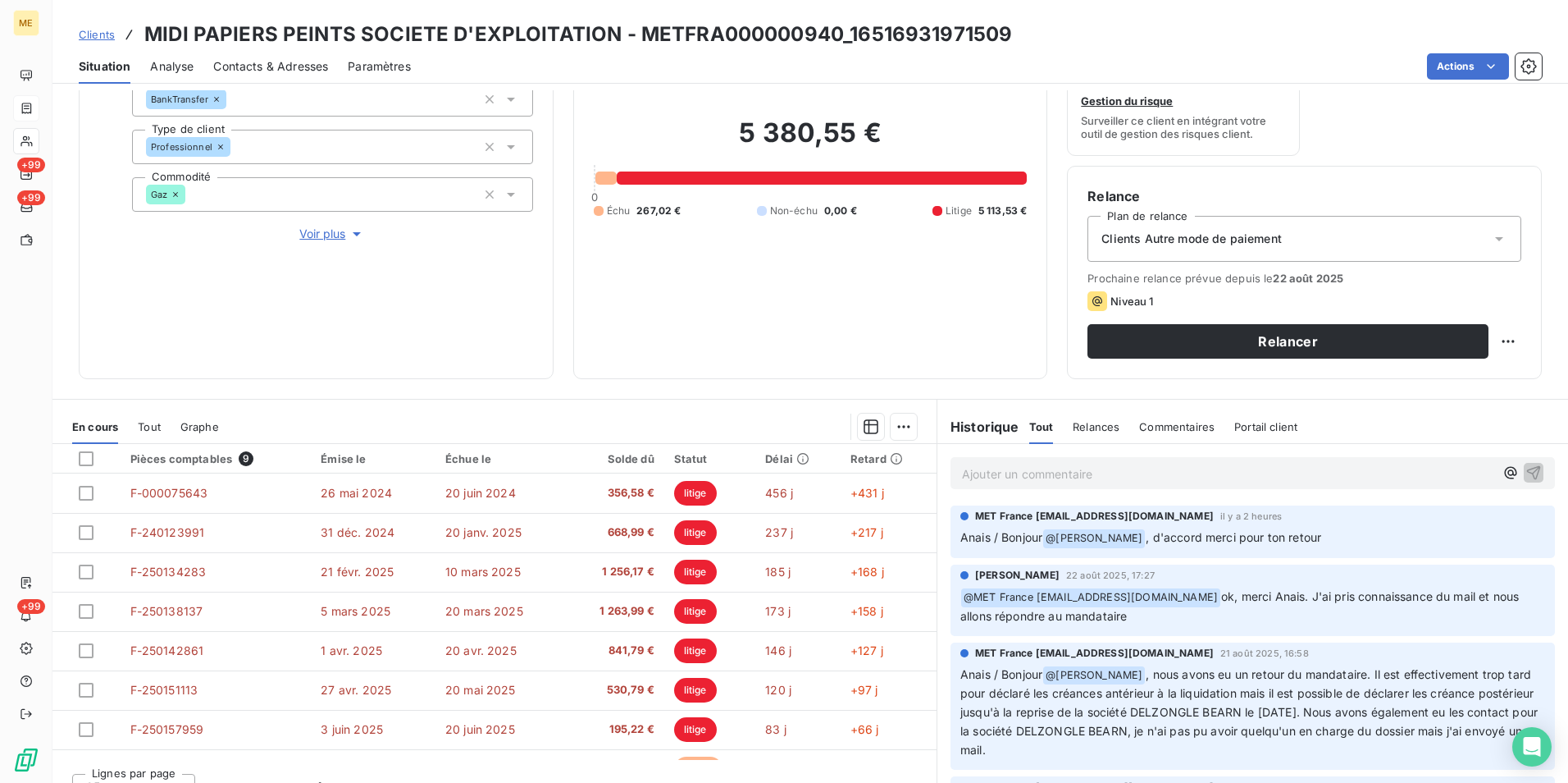
scroll to position [190, 0]
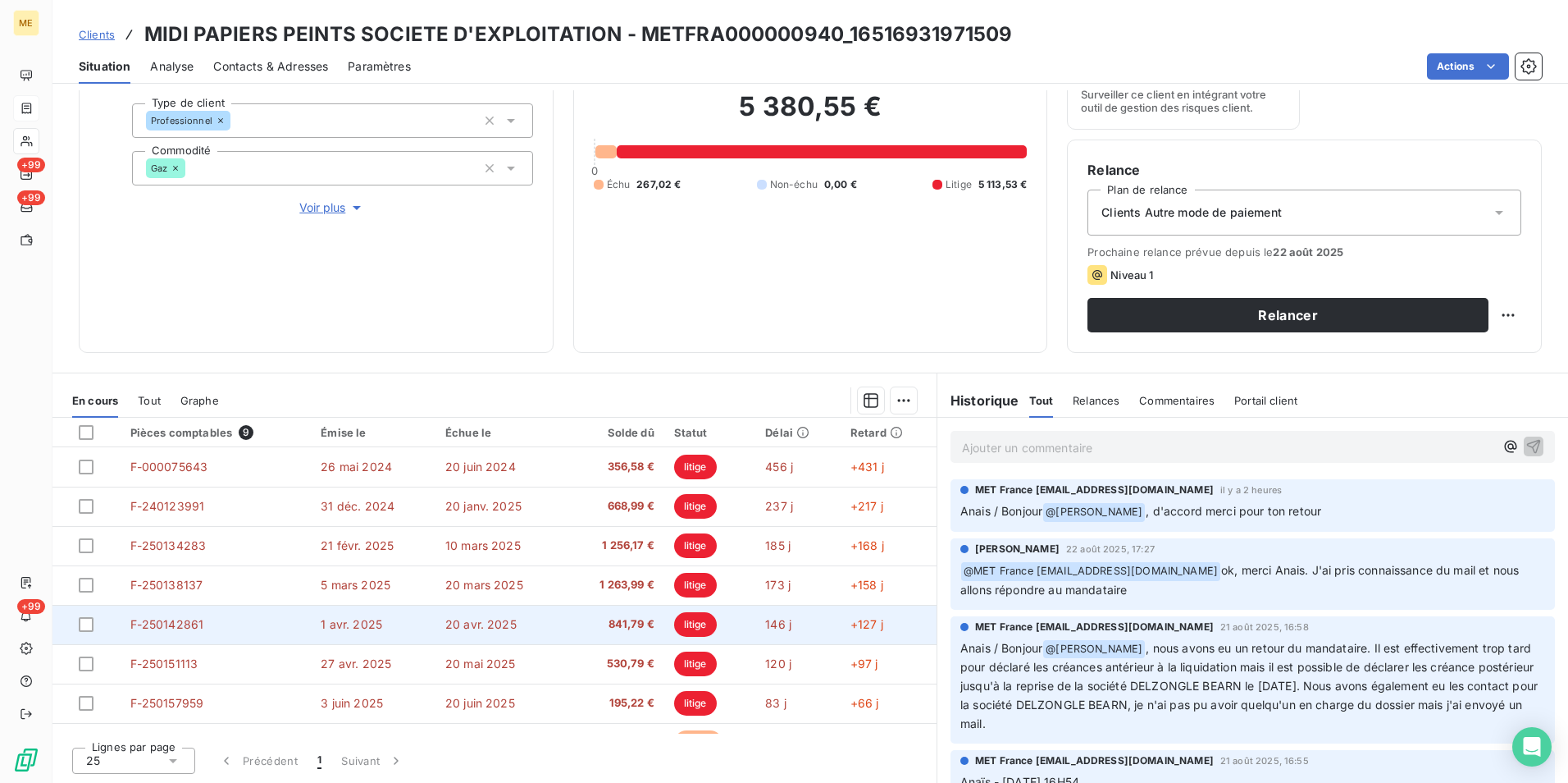
click at [237, 487] on td "F-250142861" at bounding box center [216, 624] width 191 height 40
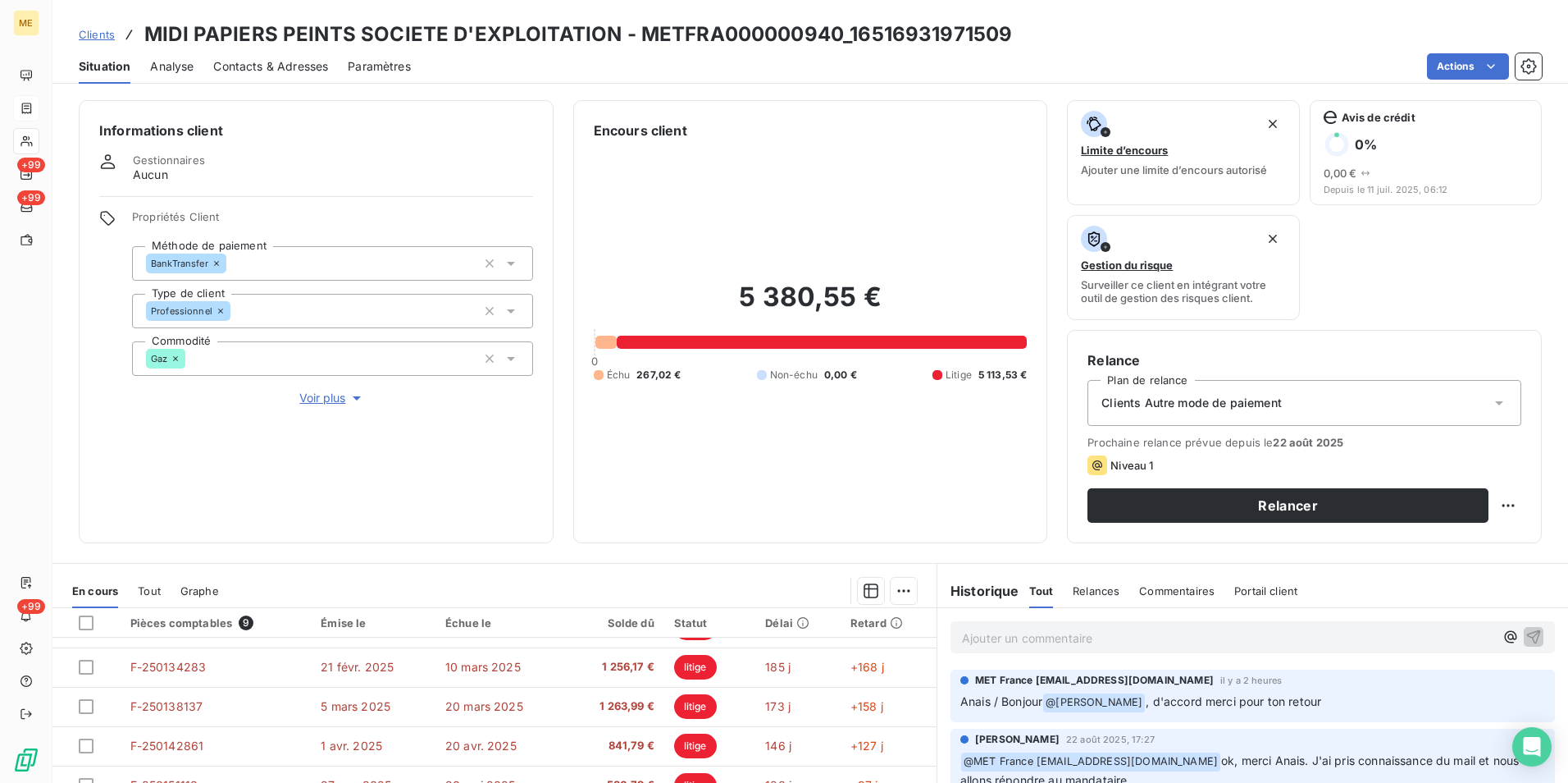
scroll to position [82, 0]
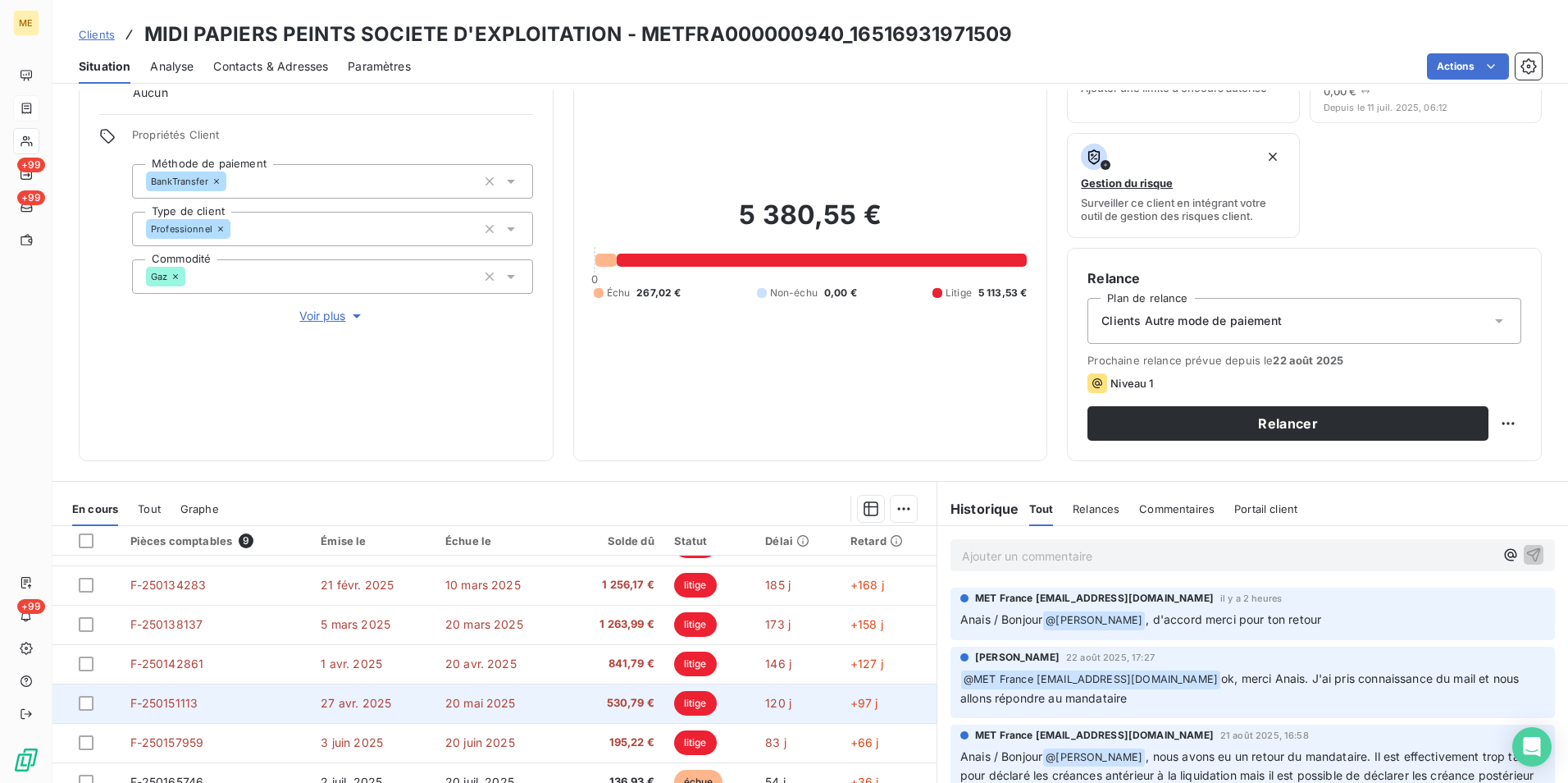
click at [366, 487] on span "27 avr. 2025" at bounding box center [356, 703] width 71 height 14
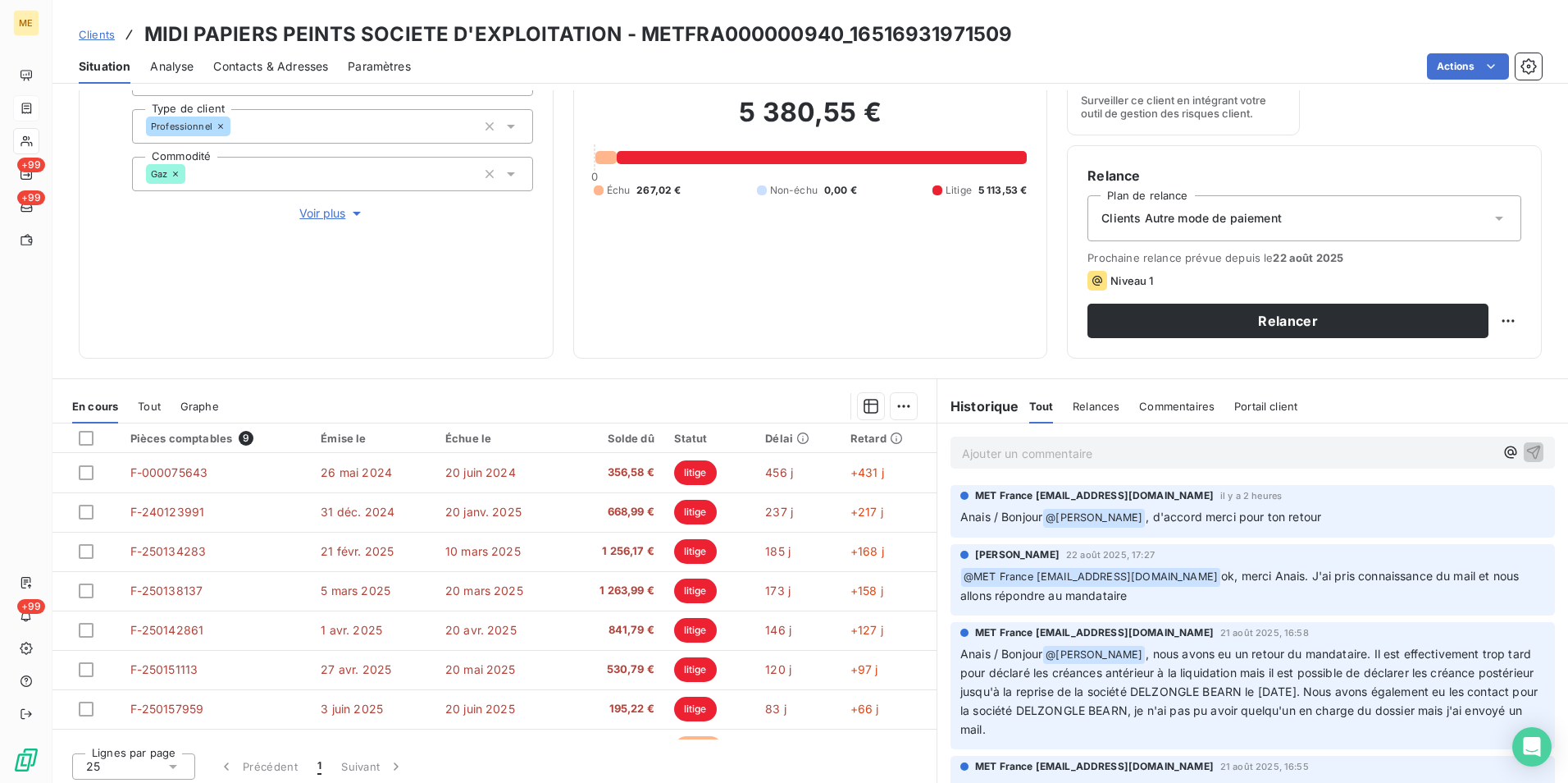
scroll to position [190, 0]
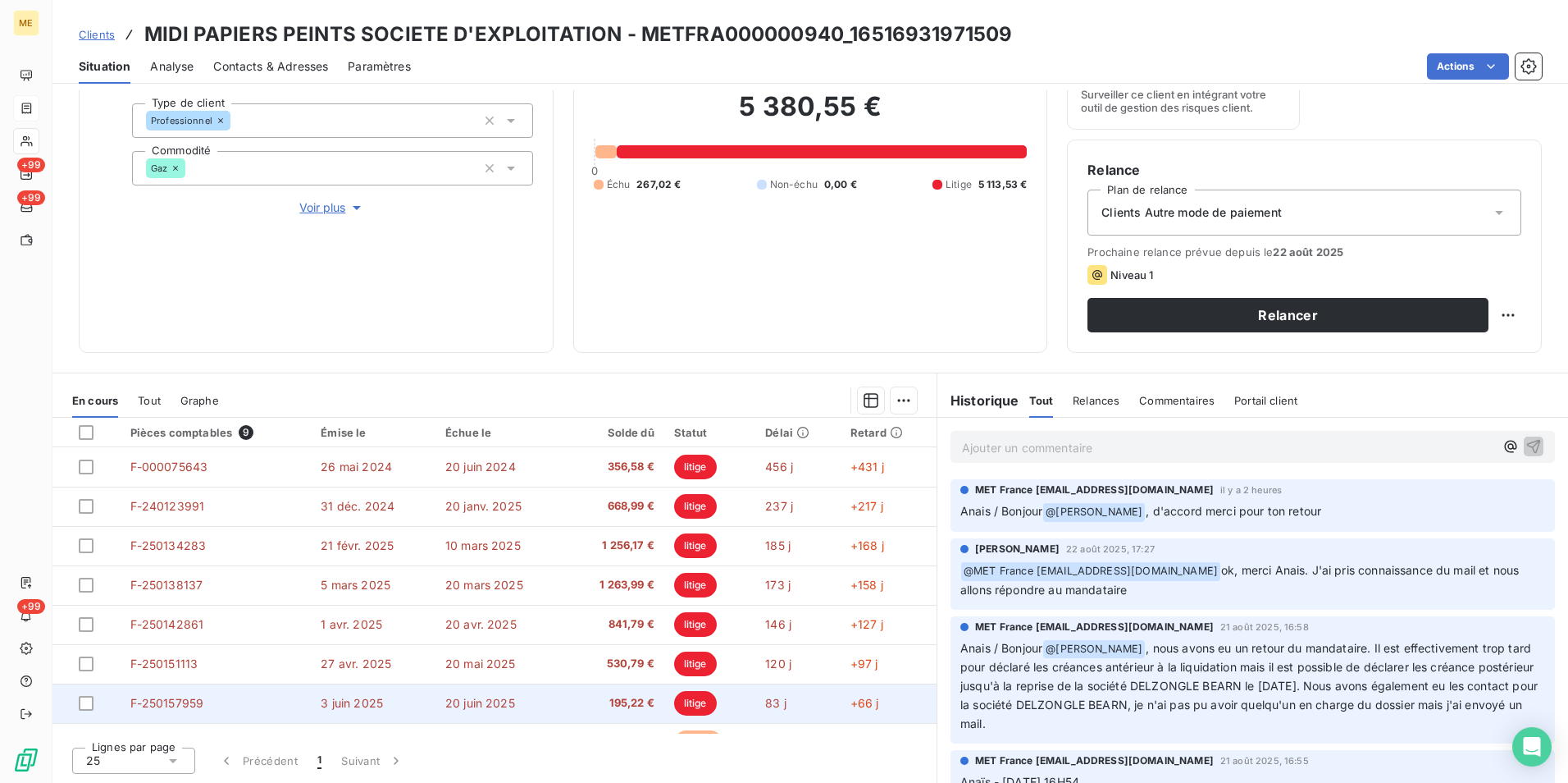
click at [230, 487] on td "F-250157959" at bounding box center [216, 703] width 191 height 40
